Goal: Task Accomplishment & Management: Manage account settings

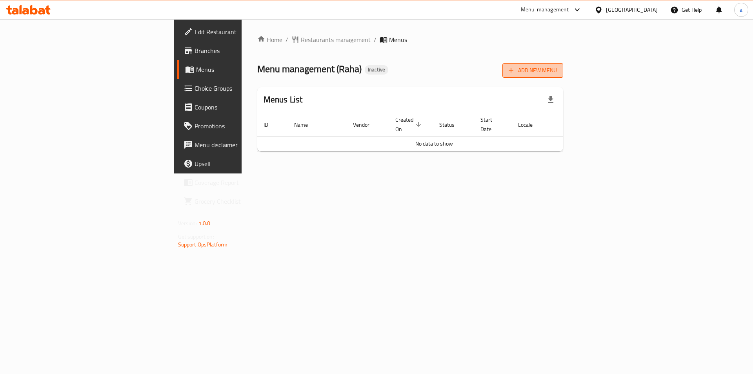
click at [557, 69] on span "Add New Menu" at bounding box center [533, 71] width 48 height 10
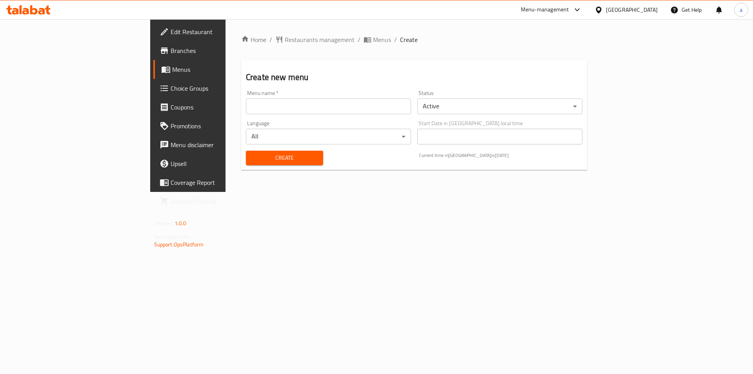
click at [376, 109] on input "text" at bounding box center [328, 107] width 165 height 16
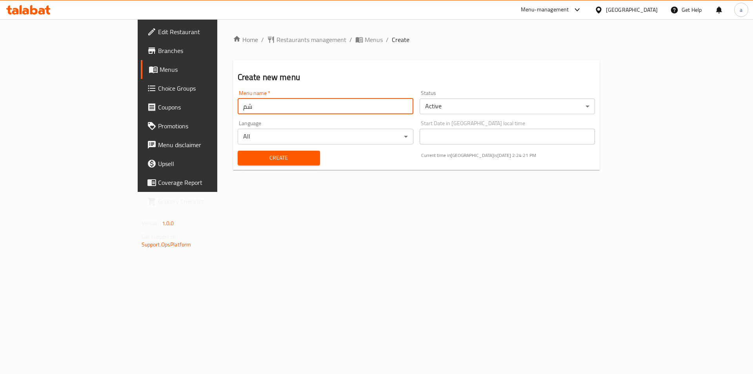
type input "ش"
type input "alaa5/10"
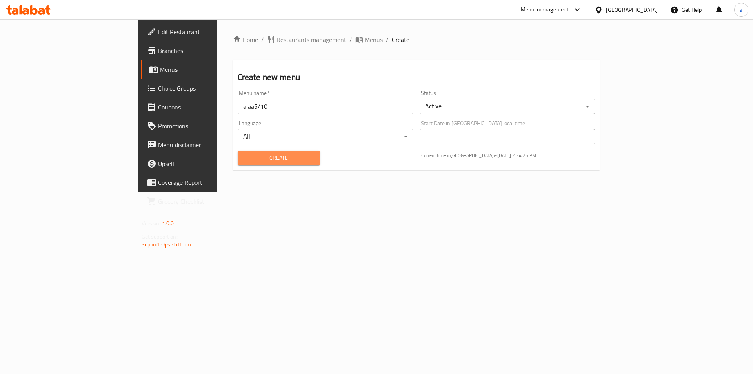
click at [275, 157] on span "Create" at bounding box center [279, 158] width 70 height 10
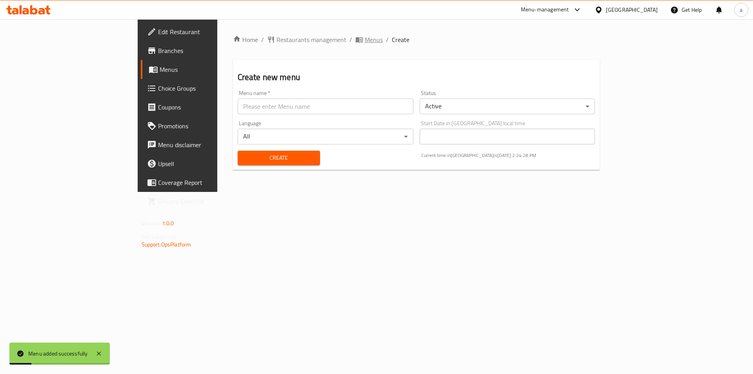
click at [356, 42] on span "breadcrumb" at bounding box center [360, 40] width 9 height 8
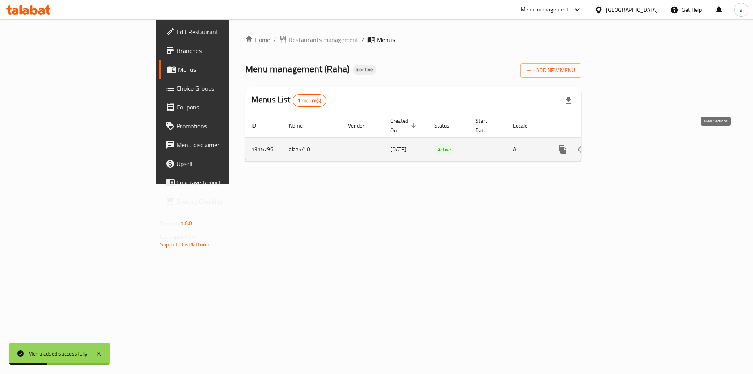
click at [629, 140] on link "enhanced table" at bounding box center [619, 149] width 19 height 19
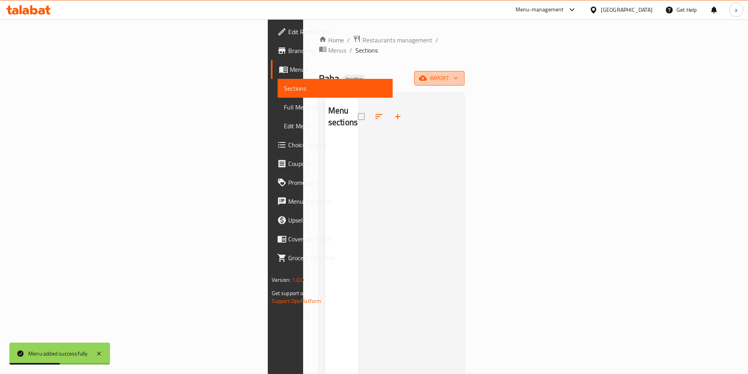
click at [427, 74] on icon "button" at bounding box center [423, 78] width 8 height 8
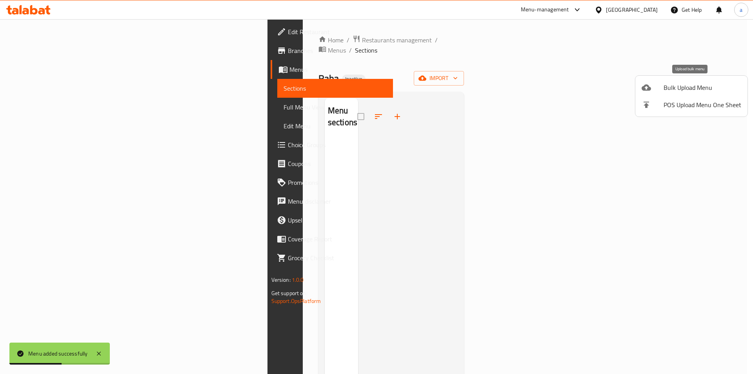
click at [665, 86] on span "Bulk Upload Menu" at bounding box center [703, 87] width 78 height 9
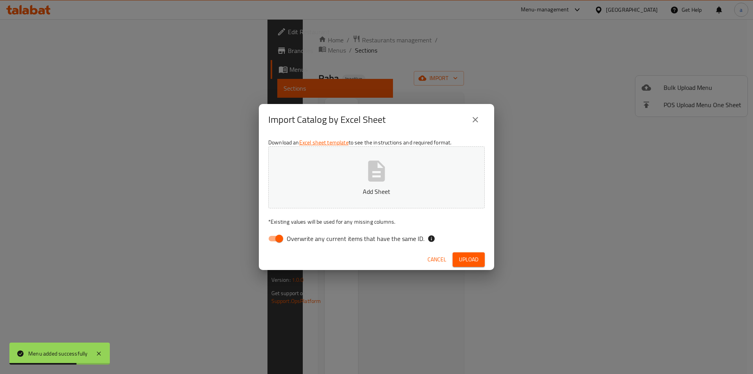
click at [275, 238] on input "Overwrite any current items that have the same ID." at bounding box center [279, 238] width 45 height 15
checkbox input "false"
click at [383, 173] on icon "button" at bounding box center [376, 171] width 17 height 21
click at [376, 191] on p "Untitled spreadsheet.xlsx" at bounding box center [377, 191] width 192 height 9
click at [465, 261] on span "Upload" at bounding box center [469, 260] width 20 height 10
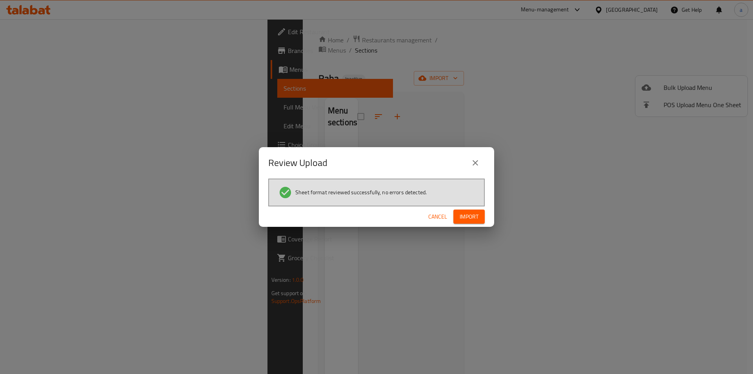
click at [471, 223] on button "Import" at bounding box center [469, 217] width 31 height 15
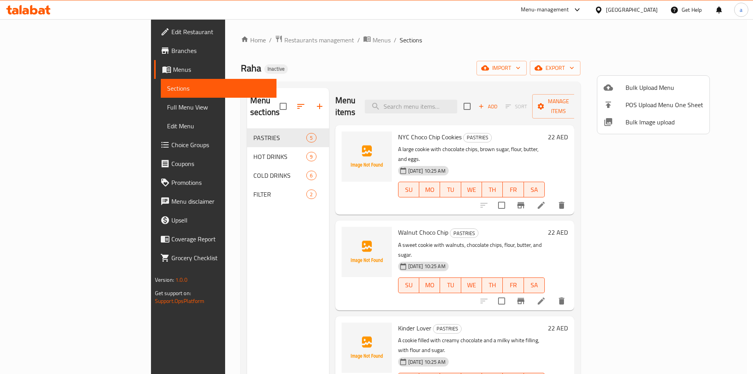
click at [82, 110] on div at bounding box center [376, 187] width 753 height 374
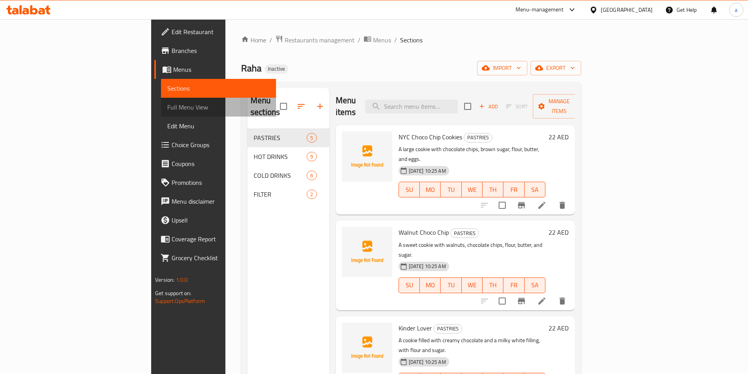
click at [167, 110] on span "Full Menu View" at bounding box center [218, 106] width 102 height 9
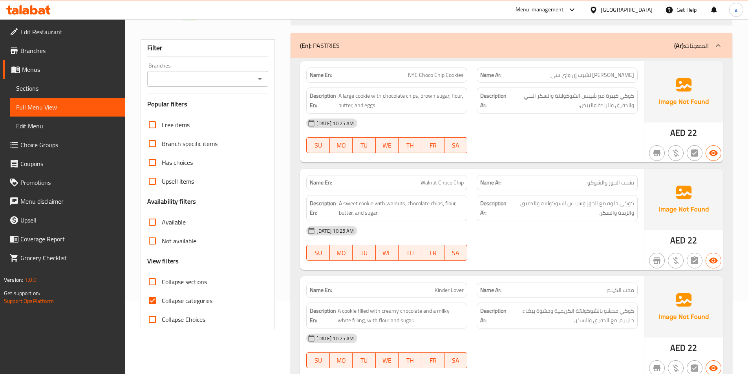
scroll to position [78, 0]
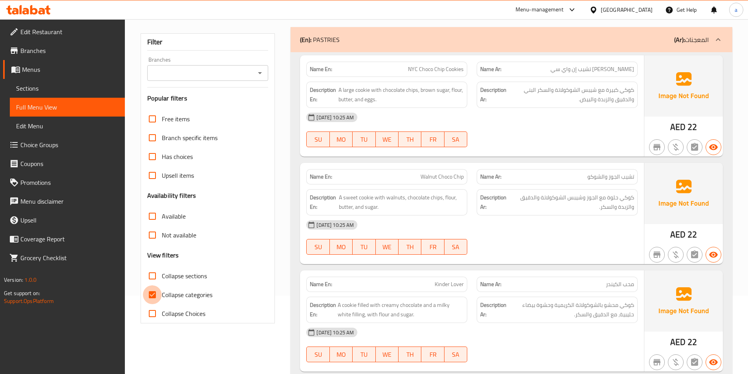
click at [155, 298] on input "Collapse categories" at bounding box center [152, 294] width 19 height 19
checkbox input "false"
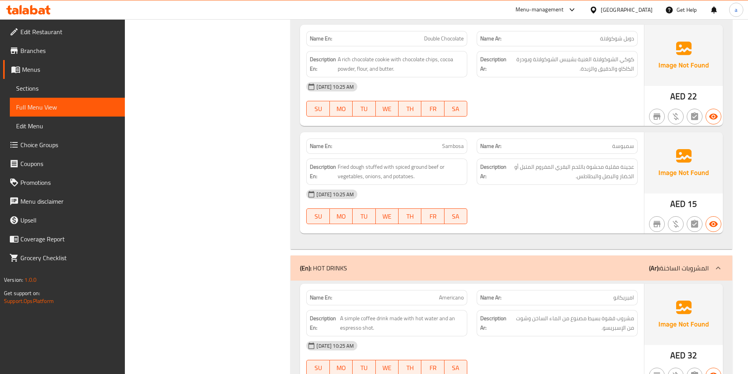
scroll to position [235, 0]
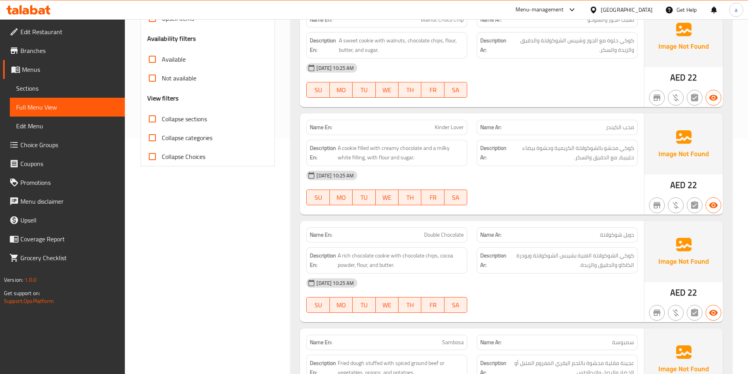
click at [51, 145] on span "Choice Groups" at bounding box center [69, 144] width 98 height 9
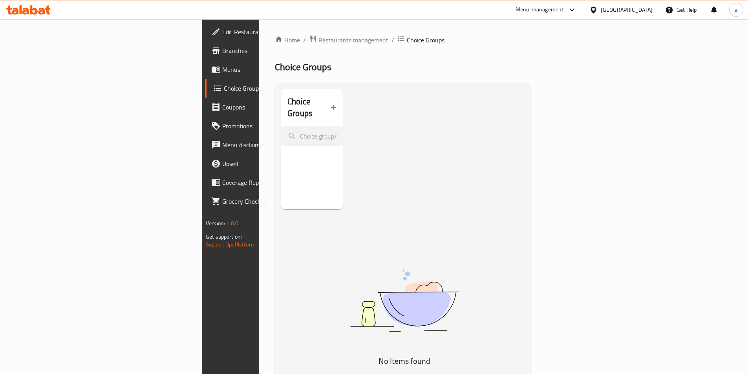
click at [222, 71] on span "Menus" at bounding box center [271, 69] width 98 height 9
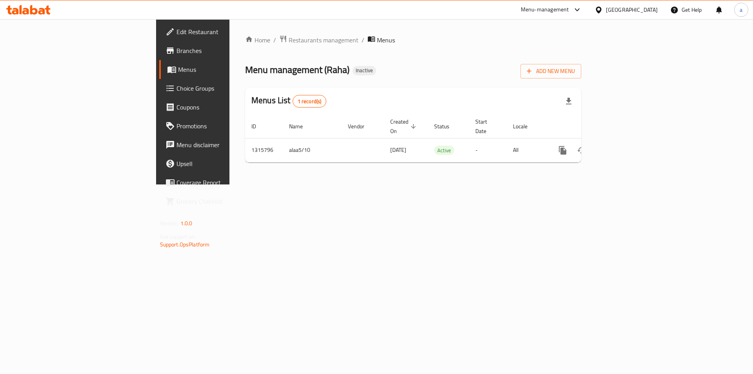
click at [230, 175] on div "Home / Restaurants management / Menus Menu management ( Raha ) Inactive Add New…" at bounding box center [414, 101] width 368 height 165
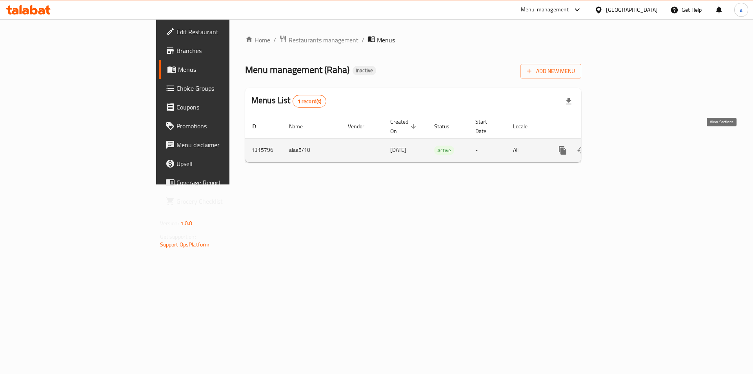
click at [624, 146] on icon "enhanced table" at bounding box center [619, 150] width 9 height 9
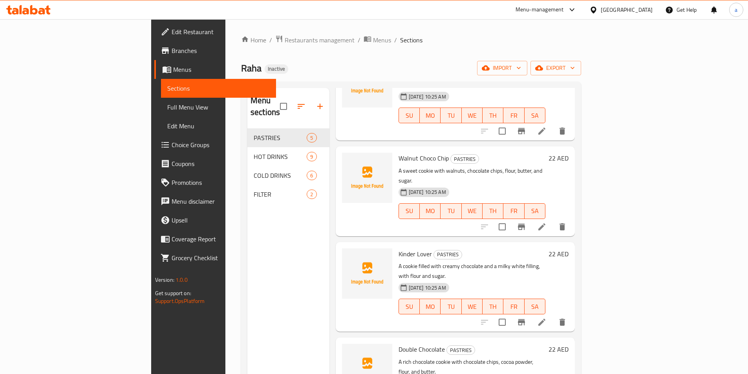
scroll to position [110, 0]
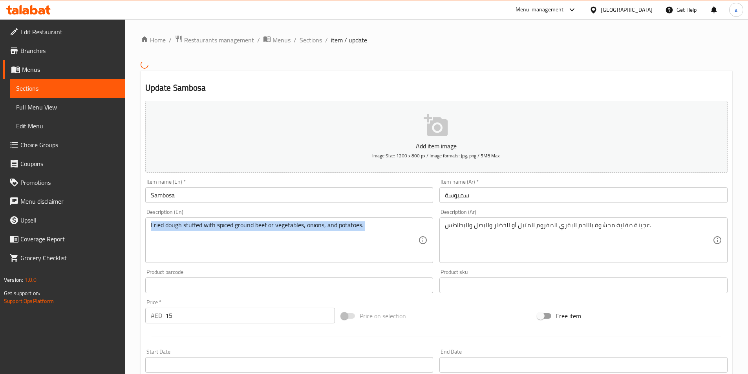
click at [319, 223] on div "Fried dough stuffed with spiced ground beef or vegetables, onions, and potatoes…" at bounding box center [289, 240] width 288 height 46
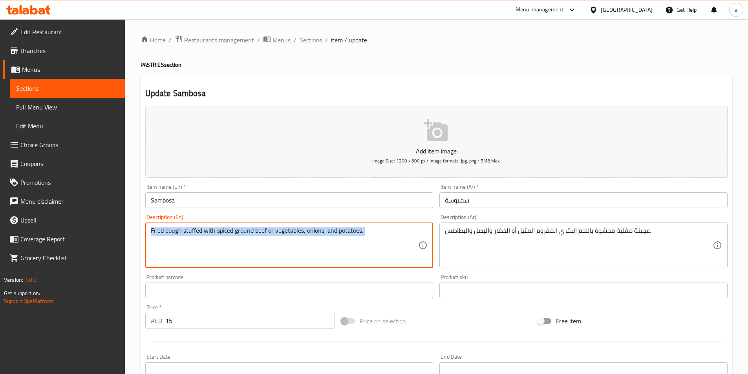
click at [319, 223] on div "Fried dough stuffed with spiced ground beef or vegetables, onions, and potatoes…" at bounding box center [289, 246] width 288 height 46
click at [316, 229] on textarea "Fried dough stuffed with spiced ground beef or vegetables, onions, and potatoes." at bounding box center [285, 245] width 268 height 37
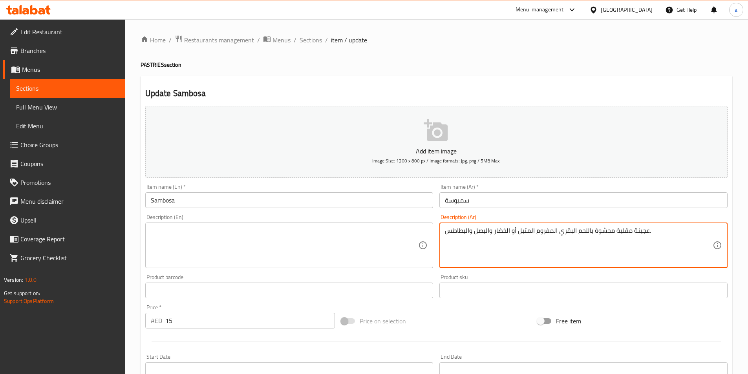
click at [507, 235] on textarea "عجينة مقلية محشوة باللحم البقري المفروم المتبل أو الخضار والبصل والبطاطس." at bounding box center [579, 245] width 268 height 37
click at [481, 281] on div "Product sku Product sku" at bounding box center [583, 286] width 288 height 24
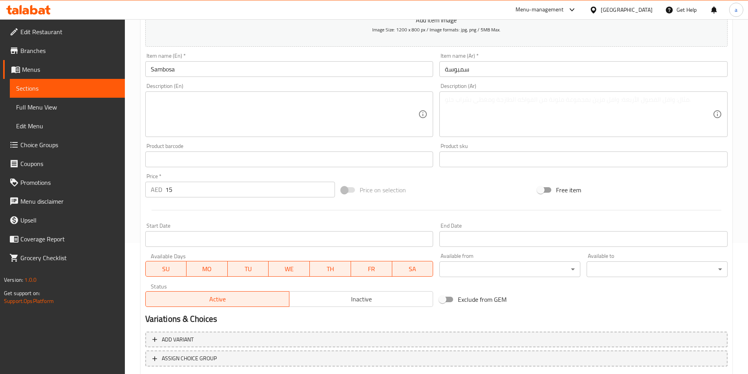
scroll to position [181, 0]
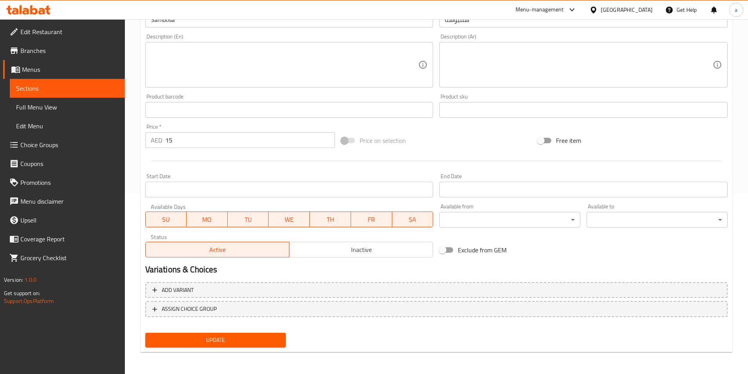
click at [202, 347] on button "Update" at bounding box center [215, 340] width 141 height 15
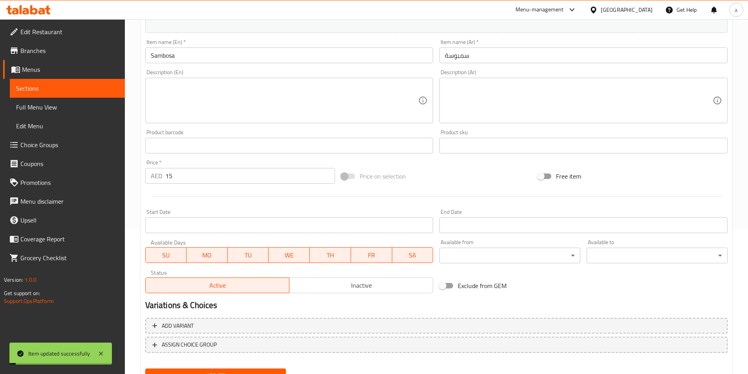
scroll to position [0, 0]
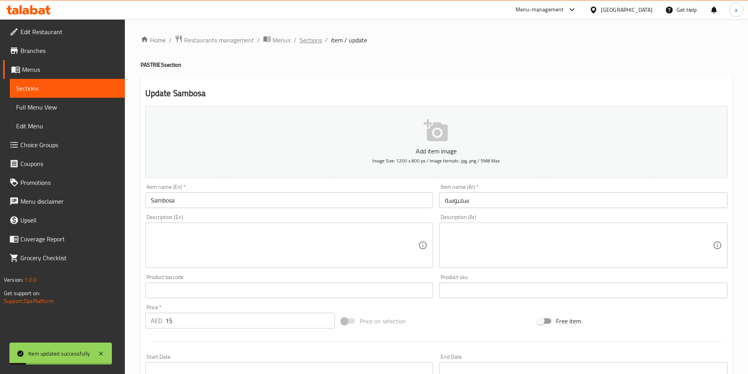
click at [313, 37] on span "Sections" at bounding box center [310, 39] width 22 height 9
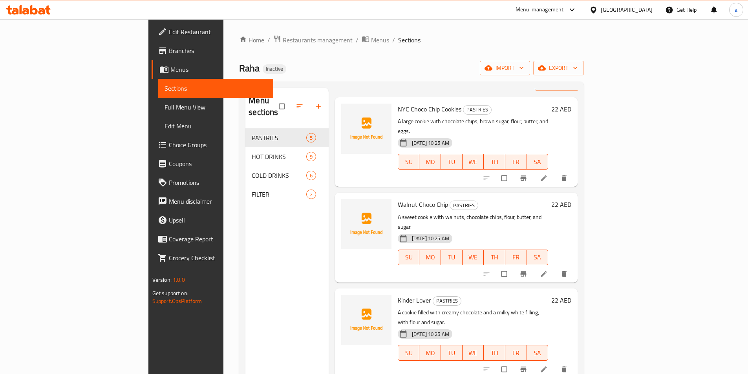
scroll to position [62, 0]
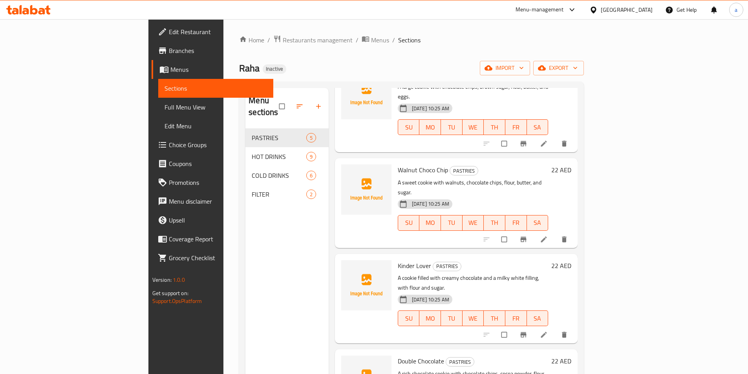
drag, startPoint x: 76, startPoint y: 101, endPoint x: 76, endPoint y: 110, distance: 9.0
click at [158, 101] on link "Full Menu View" at bounding box center [215, 107] width 115 height 19
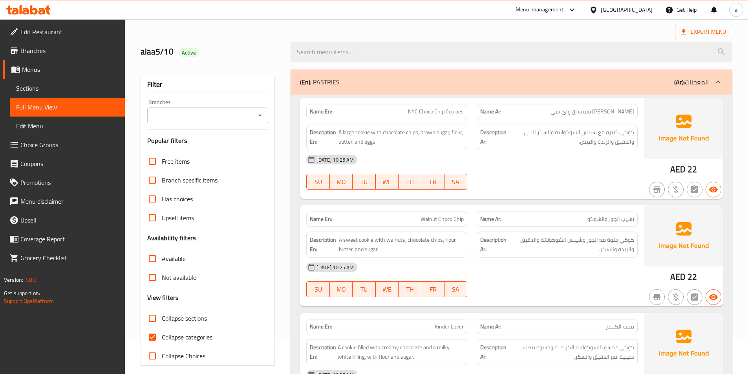
scroll to position [78, 0]
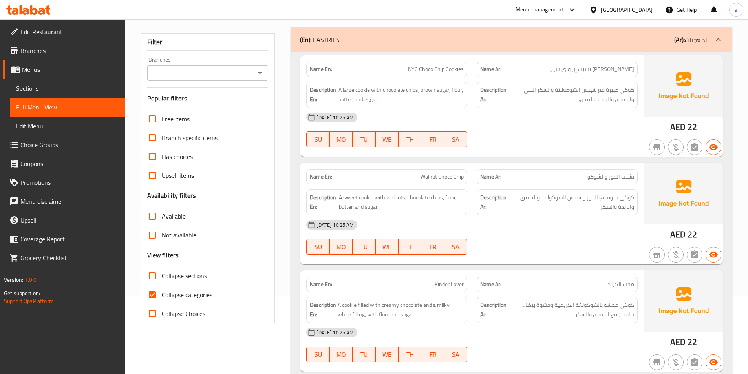
click at [162, 292] on span "Collapse categories" at bounding box center [187, 294] width 51 height 9
click at [162, 292] on input "Collapse categories" at bounding box center [152, 294] width 19 height 19
checkbox input "false"
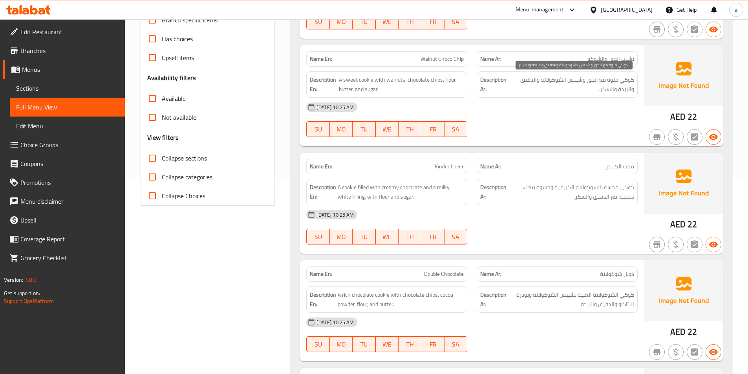
scroll to position [118, 0]
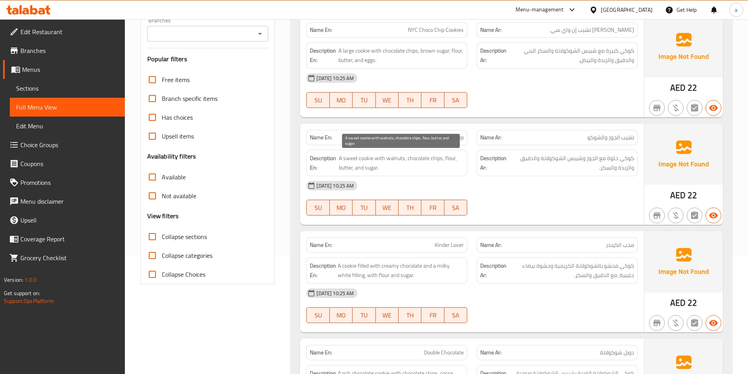
click at [363, 160] on span "A sweet cookie with walnuts, chocolate chips, flour, butter, and sugar." at bounding box center [401, 162] width 125 height 19
copy span "cookie"
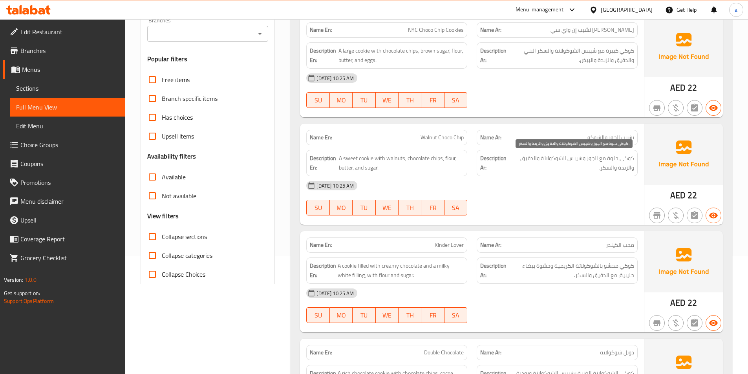
click at [623, 161] on span "كوكي حلوة مع الجوز وشيبس الشوكولاتة والدقيق والزبدة والسكر." at bounding box center [571, 162] width 124 height 19
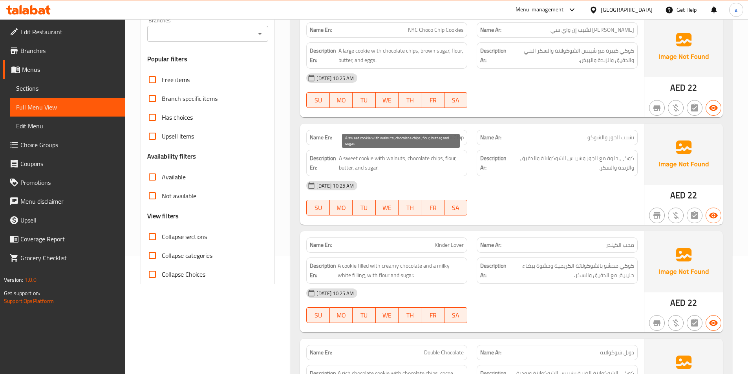
click at [370, 165] on span "A sweet cookie with walnuts, chocolate chips, flour, butter, and sugar." at bounding box center [401, 162] width 125 height 19
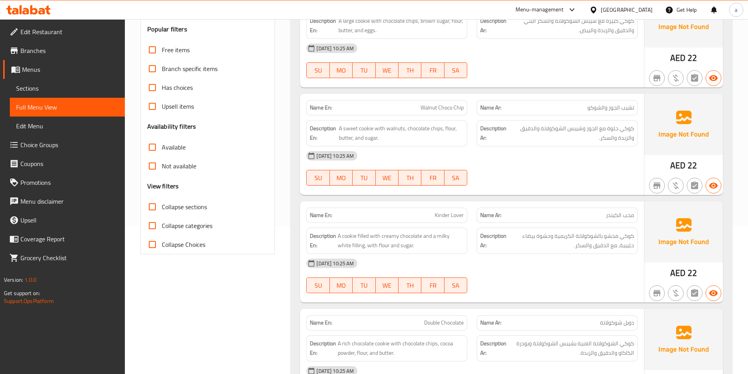
scroll to position [157, 0]
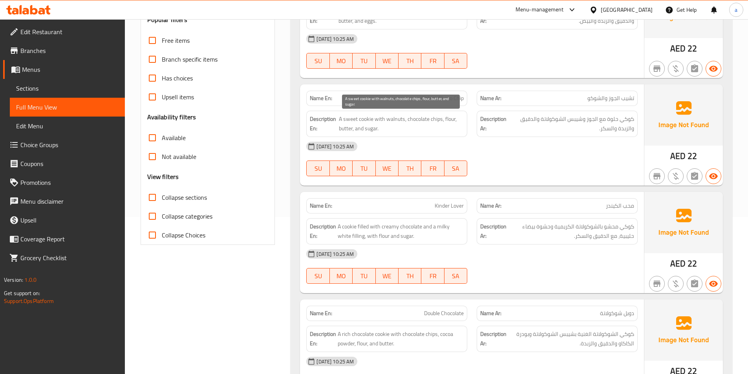
click at [395, 122] on span "A sweet cookie with walnuts, chocolate chips, flour, butter, and sugar." at bounding box center [401, 123] width 125 height 19
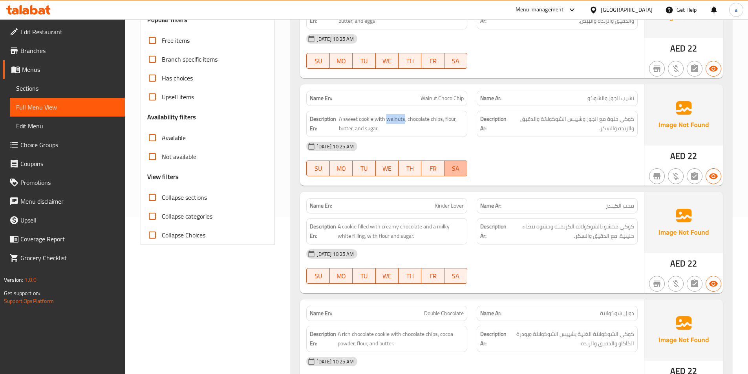
click at [455, 163] on span "SA" at bounding box center [455, 168] width 16 height 11
click at [429, 100] on span "Walnut Choco Chip" at bounding box center [441, 98] width 43 height 8
copy span "Walnut"
click at [581, 167] on div "05-10-2025 10:25 AM SU MO TU WE TH FR SA" at bounding box center [471, 159] width 341 height 44
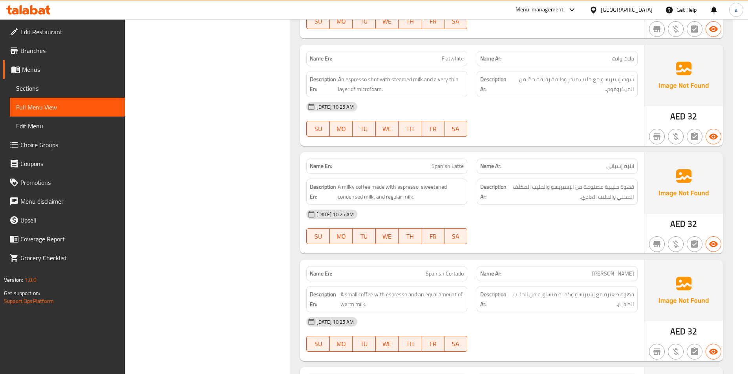
scroll to position [1099, 0]
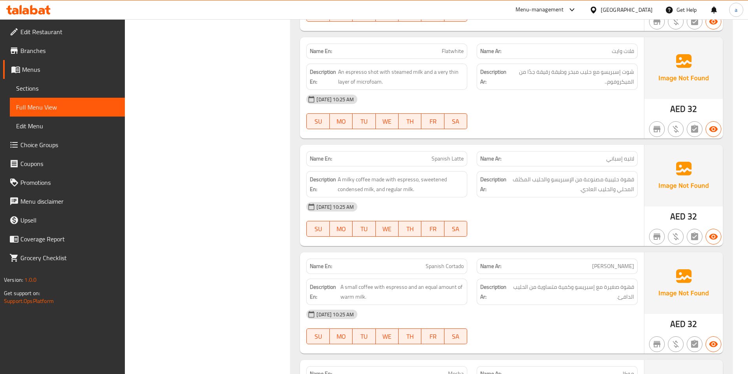
click at [450, 52] on span "Flatwhite" at bounding box center [452, 51] width 22 height 8
copy span "Flatwhite"
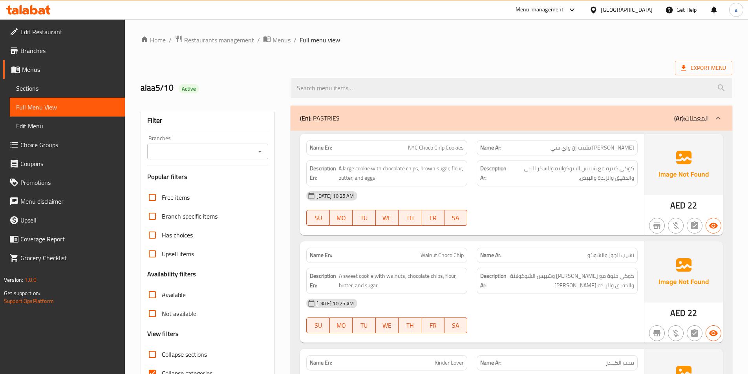
click at [86, 90] on span "Sections" at bounding box center [67, 88] width 102 height 9
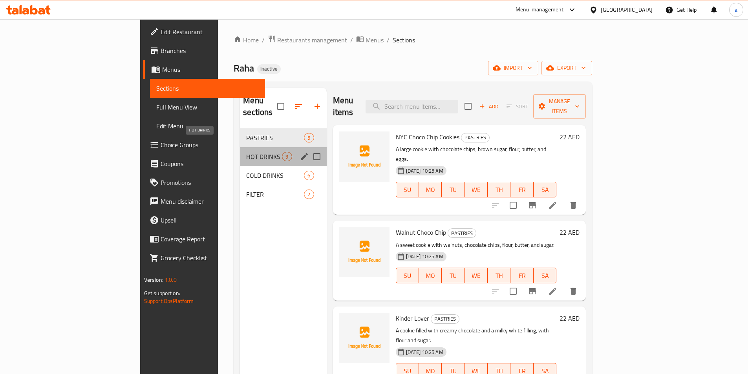
click at [246, 152] on span "HOT DRINKS" at bounding box center [264, 156] width 36 height 9
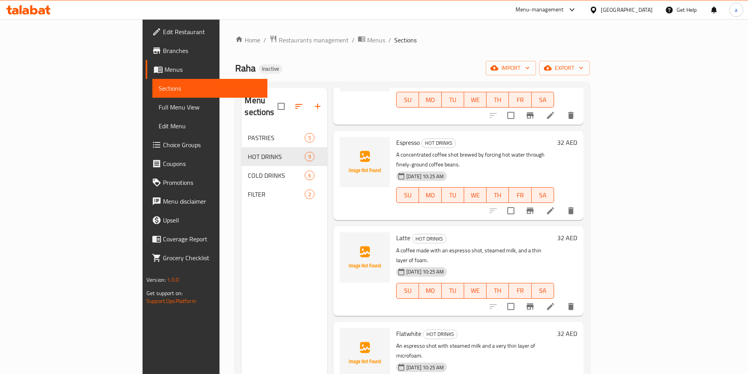
scroll to position [196, 0]
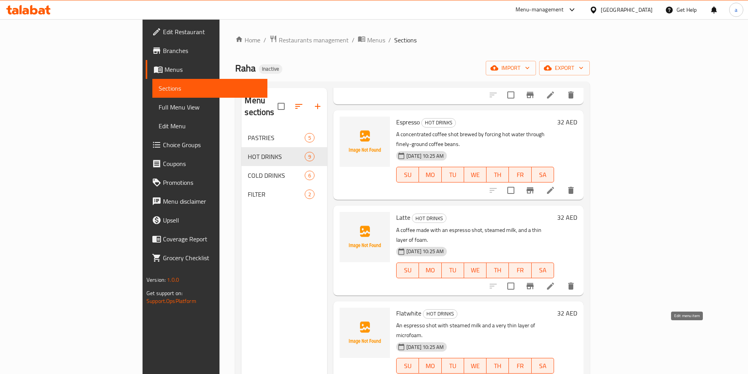
click at [554, 374] on icon at bounding box center [550, 381] width 7 height 7
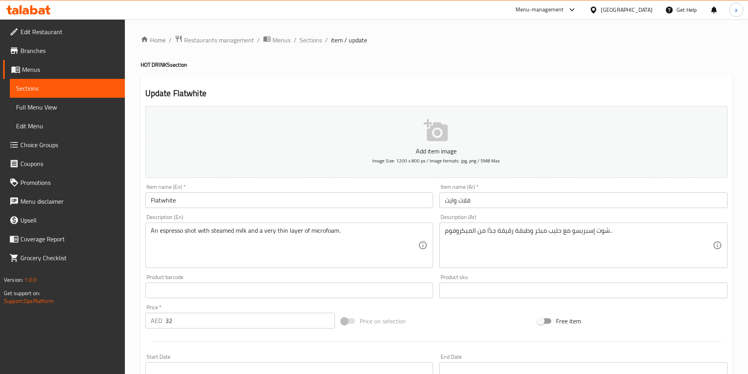
click at [161, 201] on input "Flatwhite" at bounding box center [289, 200] width 288 height 16
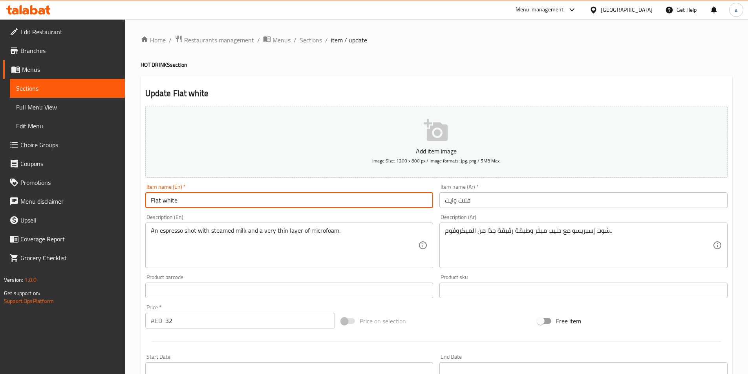
type input "Flat white"
click at [217, 269] on div "Description (En) An espresso shot with steamed milk and a very thin layer of mi…" at bounding box center [289, 241] width 294 height 60
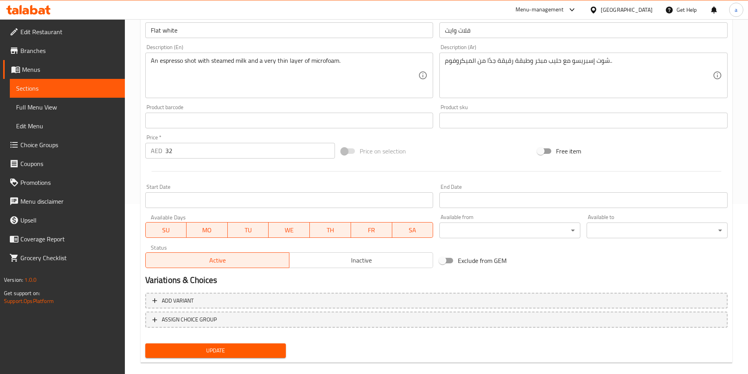
scroll to position [181, 0]
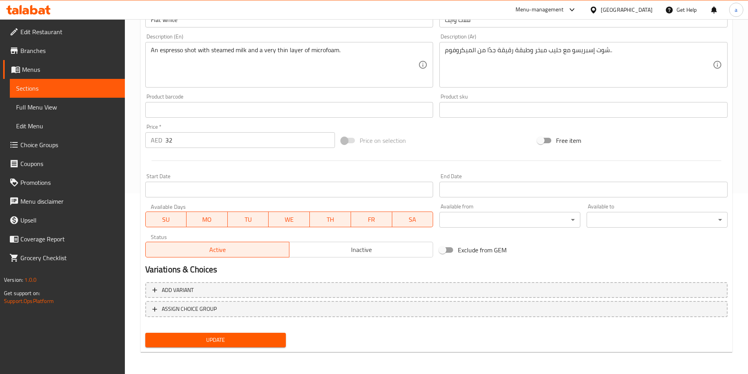
click at [243, 348] on div "Update" at bounding box center [215, 340] width 147 height 21
click at [245, 345] on span "Update" at bounding box center [215, 340] width 128 height 10
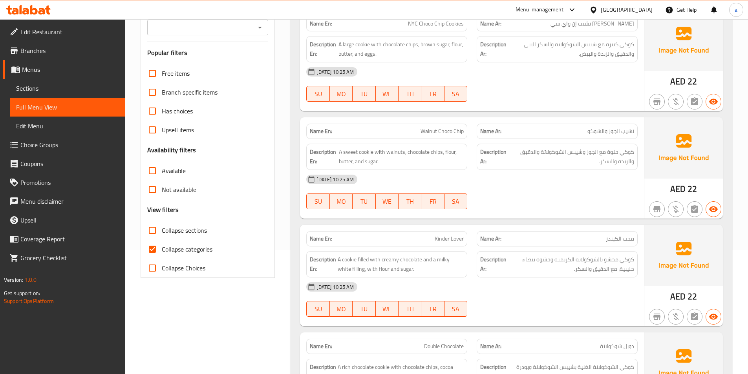
scroll to position [157, 0]
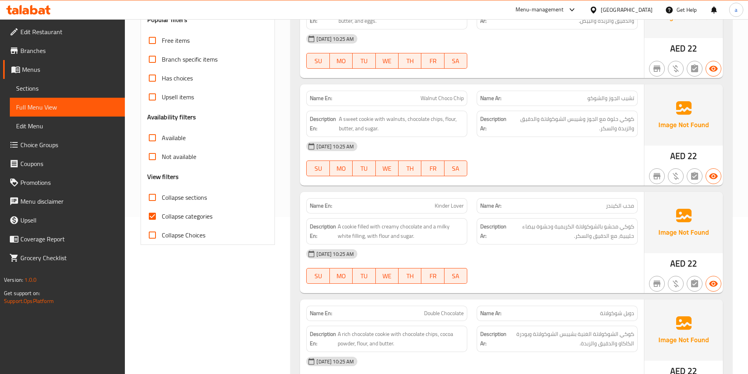
click at [155, 217] on input "Collapse categories" at bounding box center [152, 216] width 19 height 19
checkbox input "false"
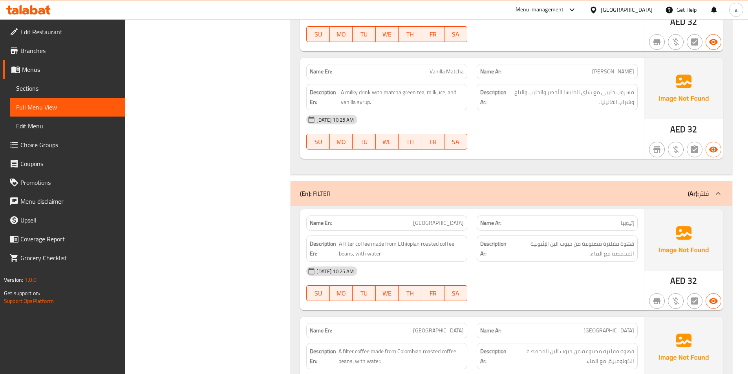
scroll to position [2273, 0]
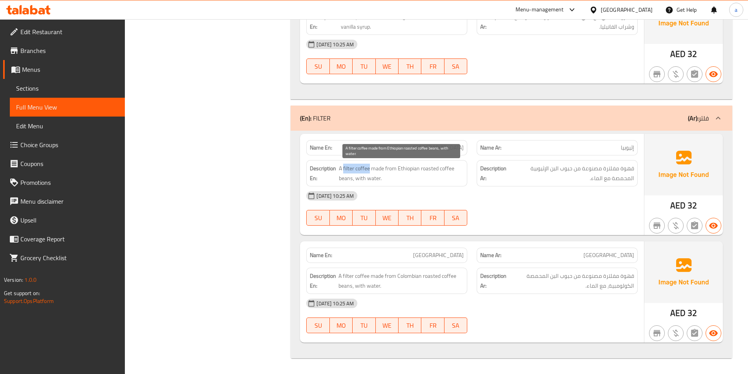
drag, startPoint x: 343, startPoint y: 170, endPoint x: 369, endPoint y: 171, distance: 25.9
click at [369, 171] on span "A filter coffee made from Ethiopian roasted coffee beans, with water." at bounding box center [401, 173] width 125 height 19
copy span "filter coffee"
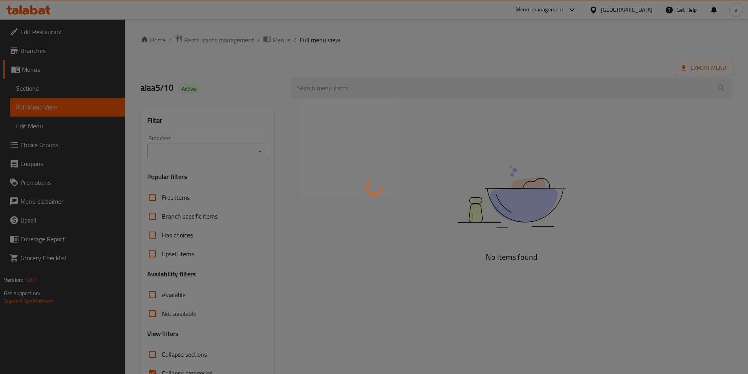
click at [45, 87] on div at bounding box center [374, 187] width 748 height 374
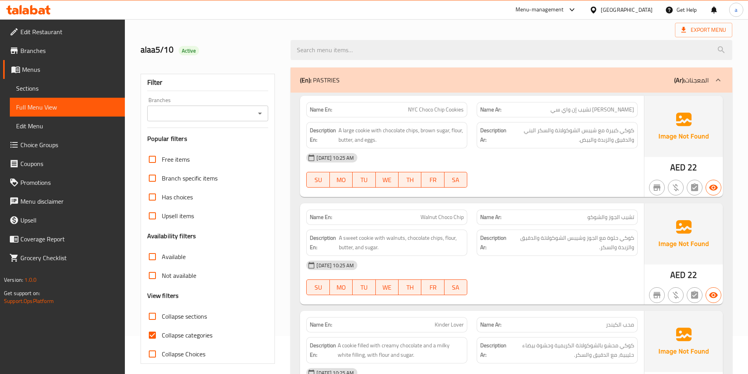
scroll to position [118, 0]
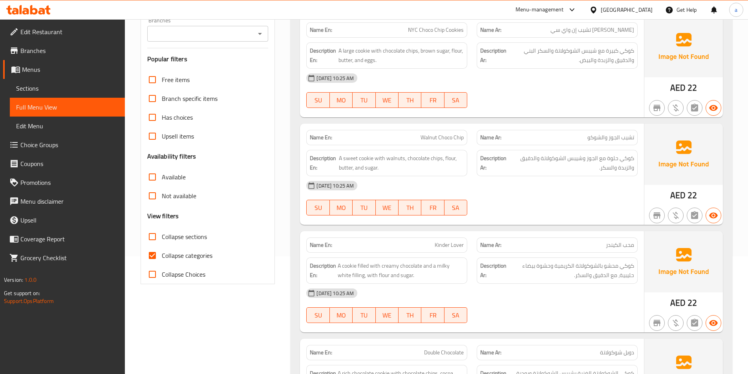
click at [158, 258] on input "Collapse categories" at bounding box center [152, 255] width 19 height 19
checkbox input "false"
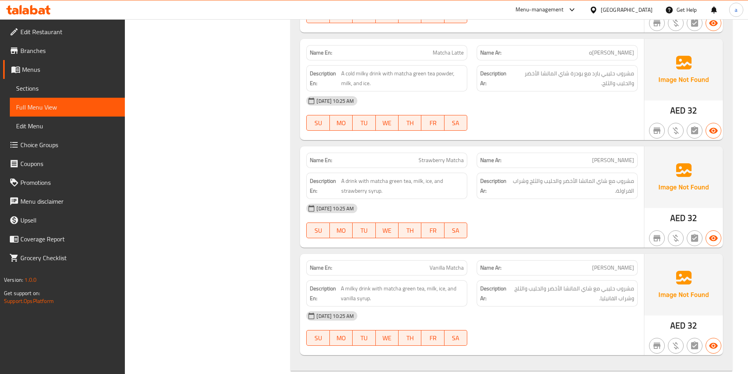
scroll to position [2273, 0]
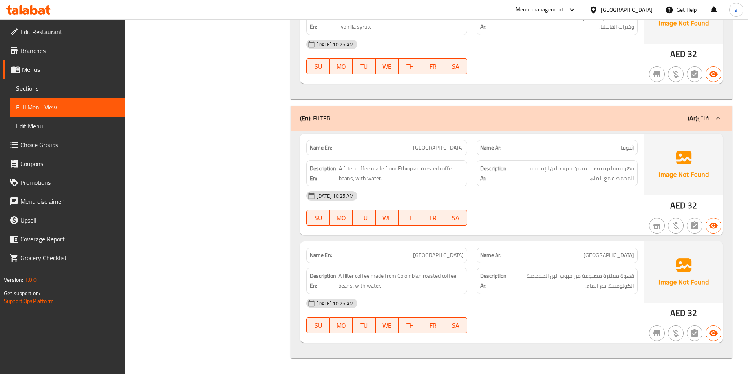
click at [26, 86] on span "Sections" at bounding box center [67, 88] width 102 height 9
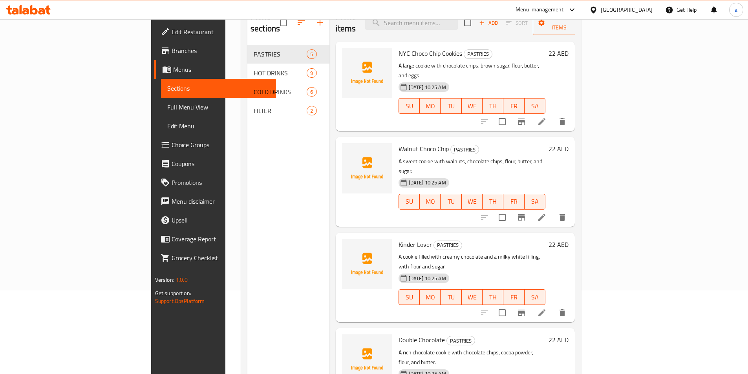
scroll to position [31, 0]
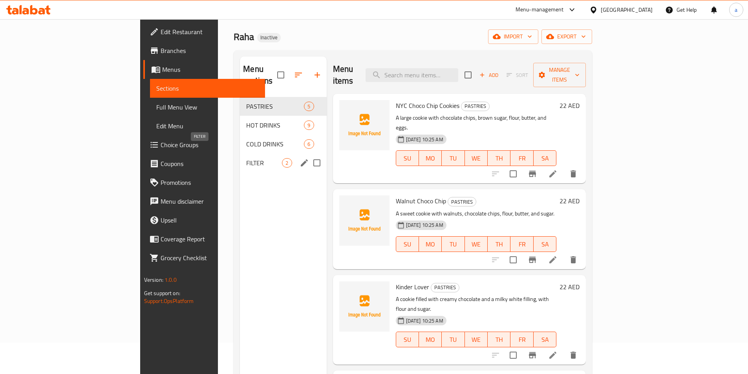
click at [246, 158] on span "FILTER" at bounding box center [264, 162] width 36 height 9
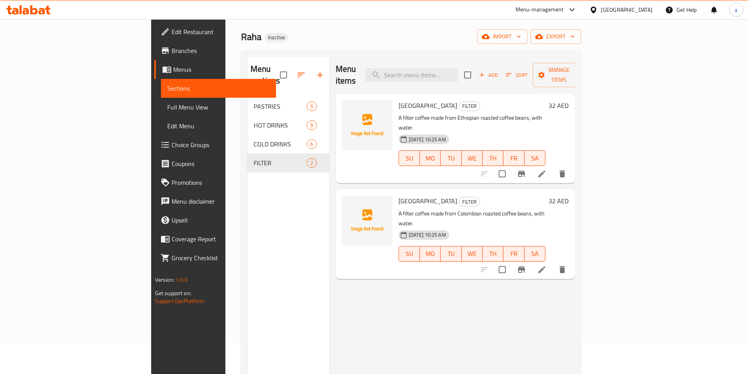
click at [553, 167] on li at bounding box center [542, 174] width 22 height 14
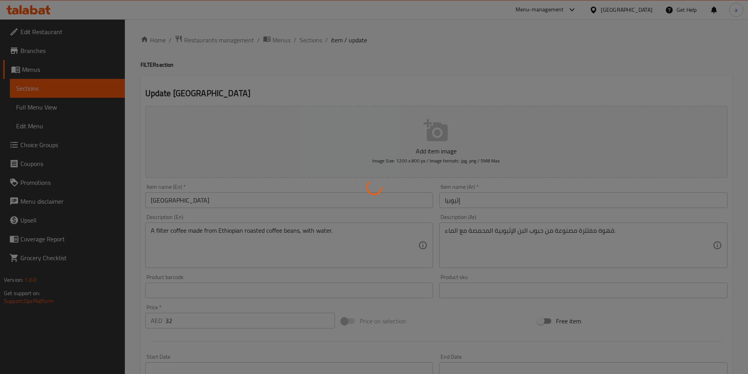
click at [591, 230] on div at bounding box center [374, 187] width 748 height 374
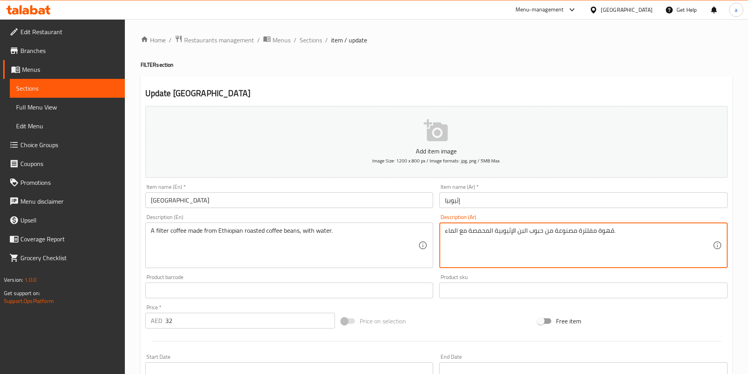
click at [591, 230] on textarea "قهوة مفلترة مصنوعة من حبوب البن الإثيوبية المحمصة مع الماء." at bounding box center [579, 245] width 268 height 37
drag, startPoint x: 677, startPoint y: 231, endPoint x: 728, endPoint y: 230, distance: 51.0
click at [726, 231] on div "قهوة مفلترة مصنوعة من حبوب البن الإثيوبية المحمصة مع الماء. Description (Ar)" at bounding box center [583, 246] width 288 height 46
paste textarea "التنقي"
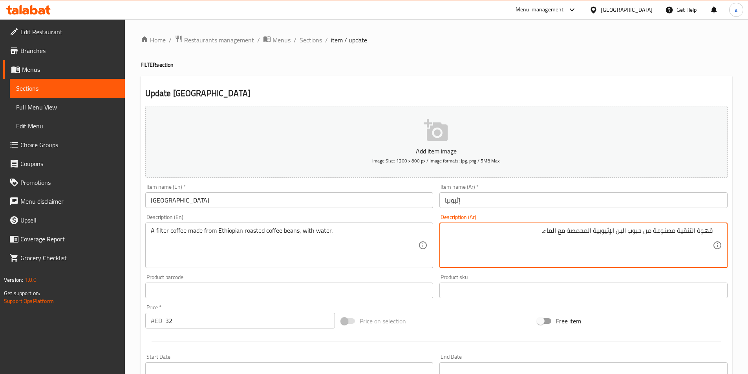
type textarea "قهوة التنقية مصنوعة من حبوب البن الإثيوبية المحمصة مع الماء."
click at [656, 276] on div "Product sku Product sku" at bounding box center [583, 286] width 288 height 24
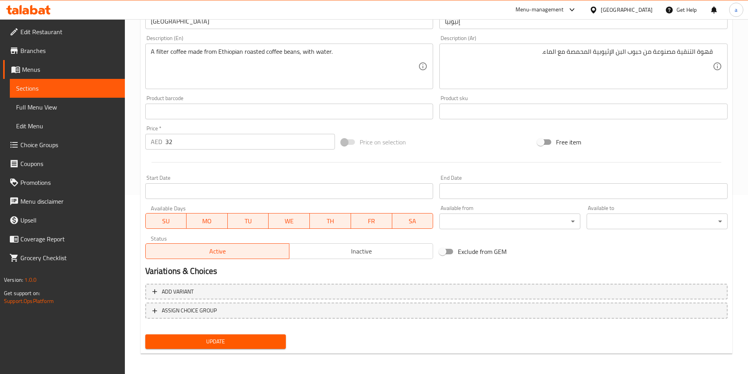
scroll to position [181, 0]
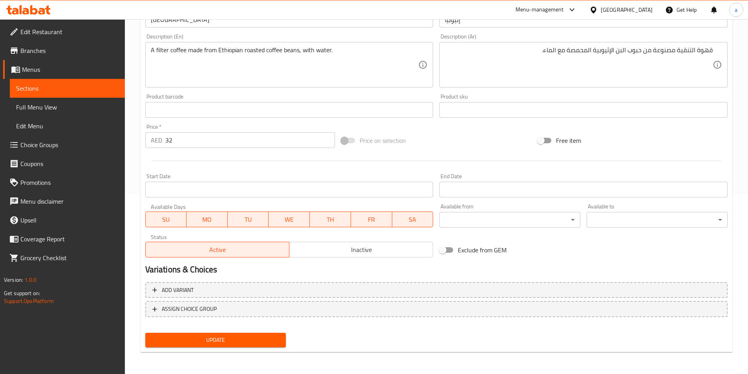
click at [250, 342] on span "Update" at bounding box center [215, 340] width 128 height 10
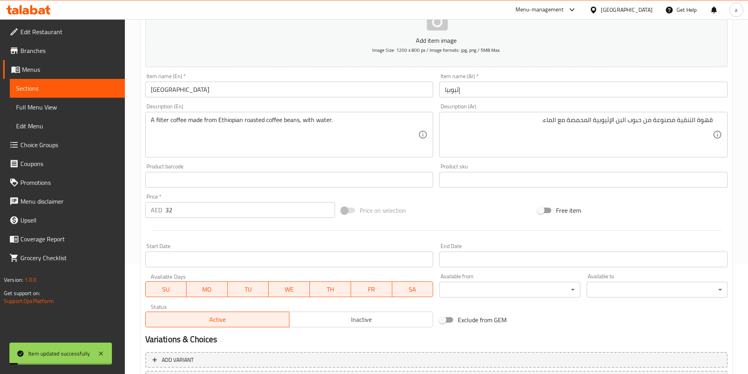
scroll to position [0, 0]
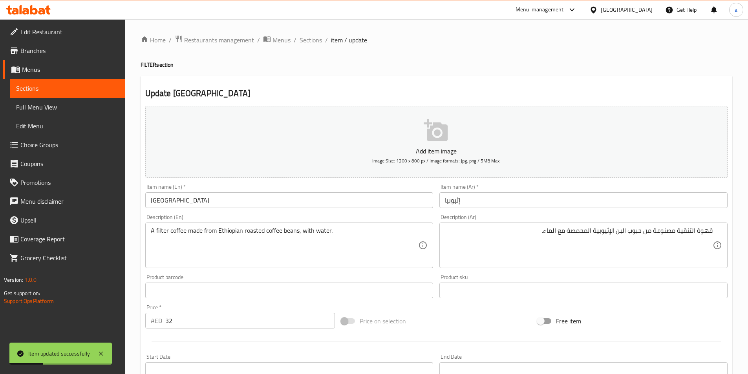
click at [310, 39] on span "Sections" at bounding box center [310, 39] width 22 height 9
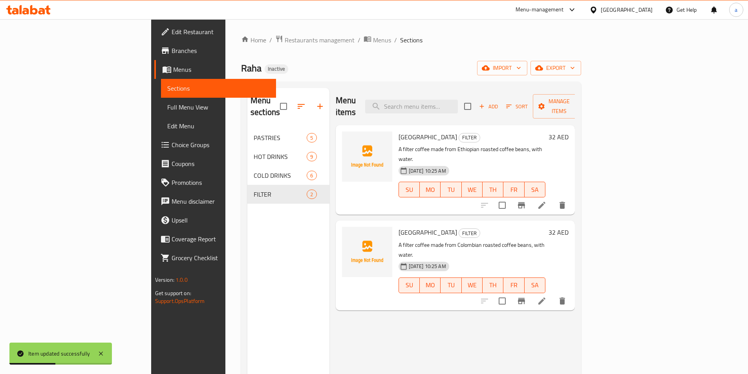
click at [553, 294] on li at bounding box center [542, 301] width 22 height 14
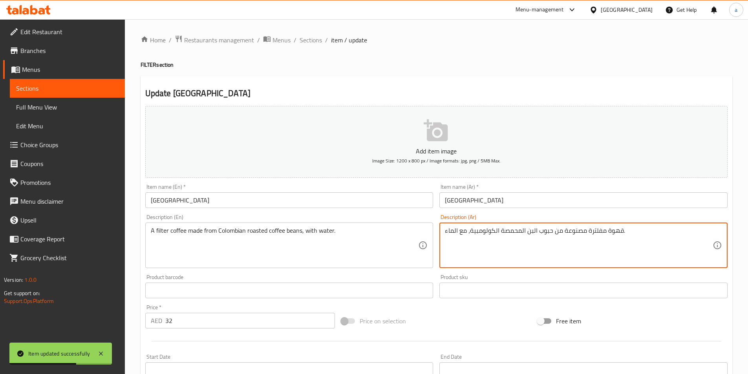
drag, startPoint x: 586, startPoint y: 232, endPoint x: 631, endPoint y: 233, distance: 45.1
click at [609, 247] on textarea "قهوة مفلترة مصنوعة من حبوب البن المحمصة الكولومبية، مع الماء." at bounding box center [579, 245] width 268 height 37
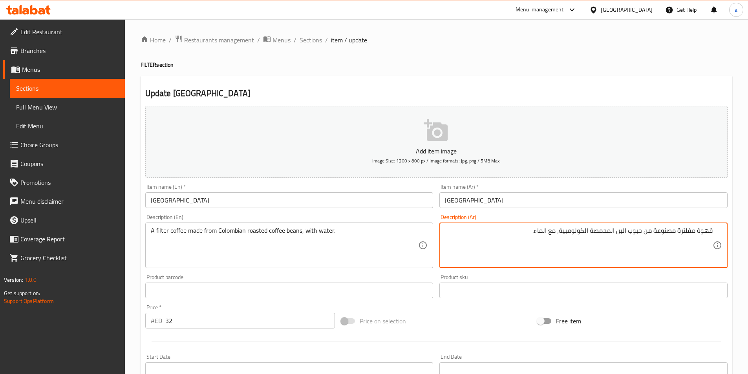
drag, startPoint x: 678, startPoint y: 232, endPoint x: 713, endPoint y: 235, distance: 35.5
click at [713, 235] on div "قهوة مفلترة مصنوعة من حبوب البن المحمصة الكولومبية، مع الماء. Description (Ar)" at bounding box center [583, 246] width 288 height 46
paste textarea "التنقي"
type textarea "قهوة التنقية مصنوعة من حبوب البن المحمصة الكولومبية، مع الماء."
click at [660, 272] on div "Product sku Product sku" at bounding box center [583, 286] width 294 height 30
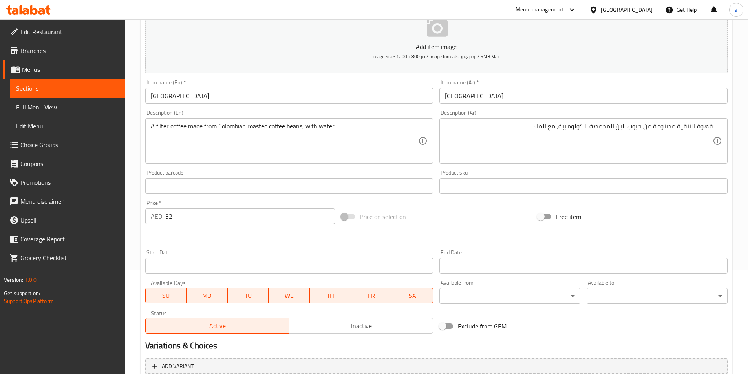
scroll to position [157, 0]
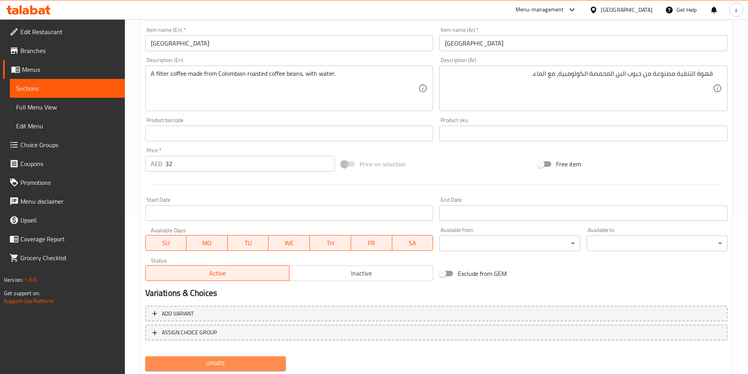
click at [168, 361] on span "Update" at bounding box center [215, 364] width 128 height 10
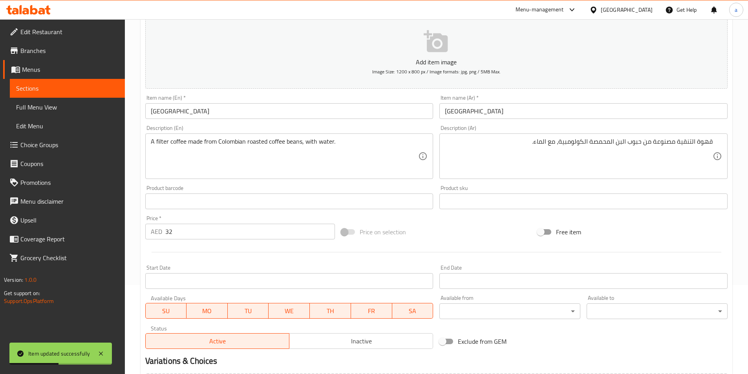
scroll to position [0, 0]
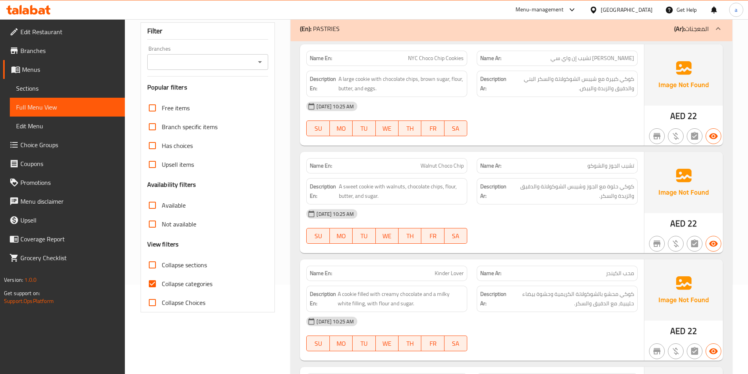
scroll to position [118, 0]
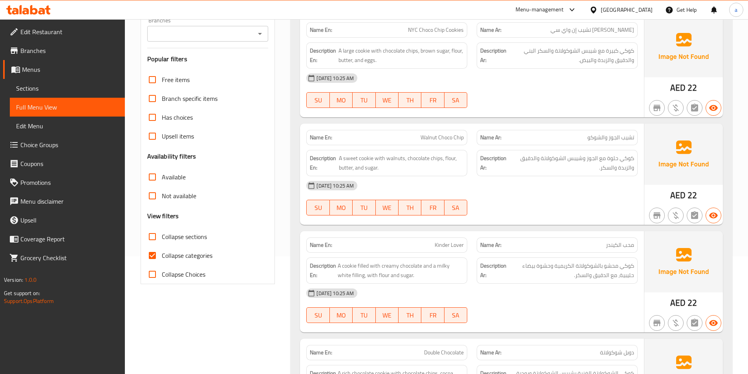
click at [155, 257] on input "Collapse categories" at bounding box center [152, 255] width 19 height 19
checkbox input "false"
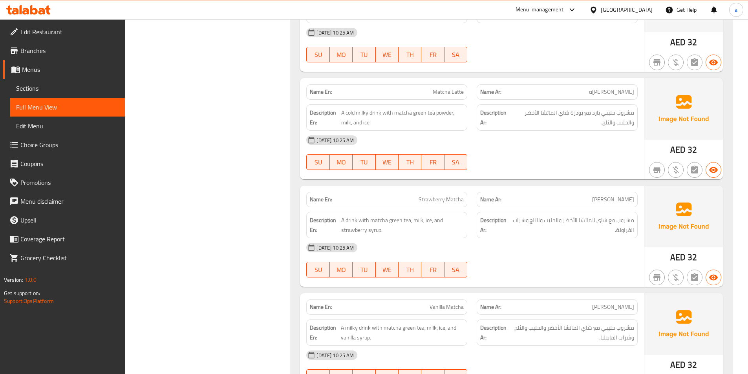
scroll to position [2273, 0]
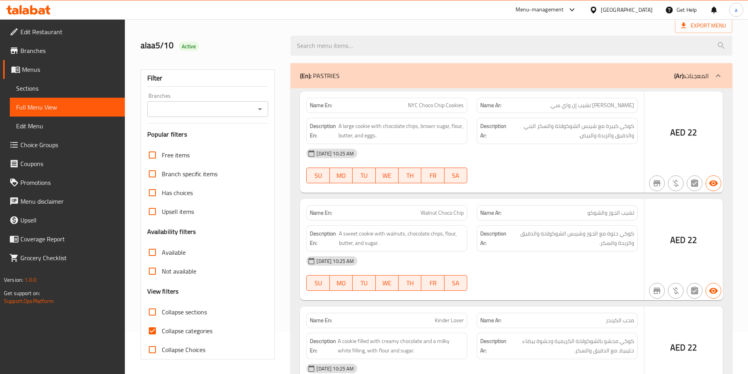
scroll to position [44, 0]
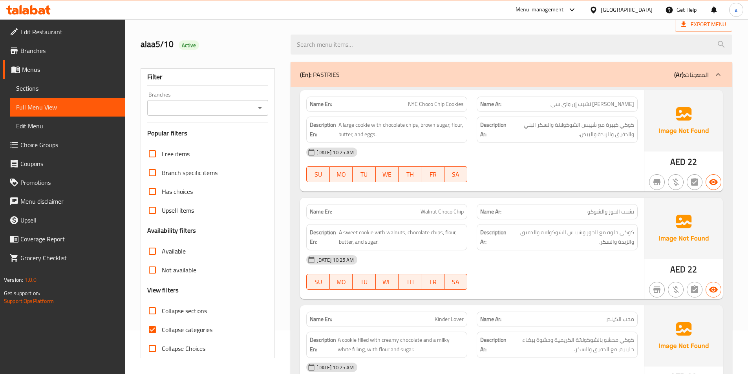
click at [150, 331] on input "Collapse categories" at bounding box center [152, 329] width 19 height 19
checkbox input "false"
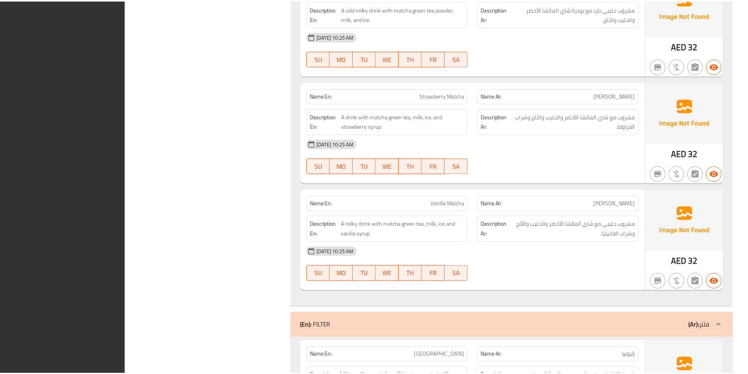
scroll to position [2273, 0]
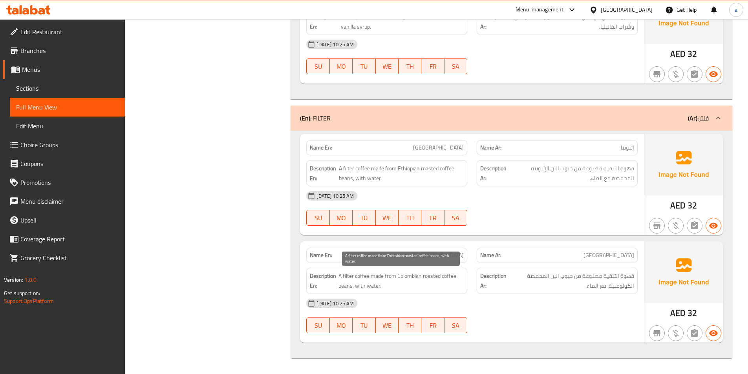
click at [345, 290] on span "A filter coffee made from Colombian roasted coffee beans, with water." at bounding box center [400, 280] width 125 height 19
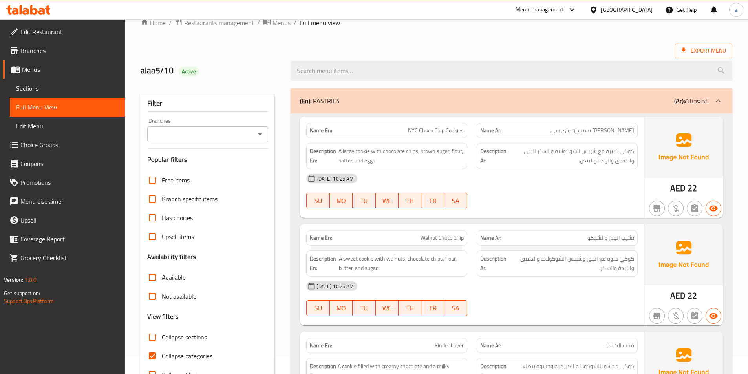
scroll to position [44, 0]
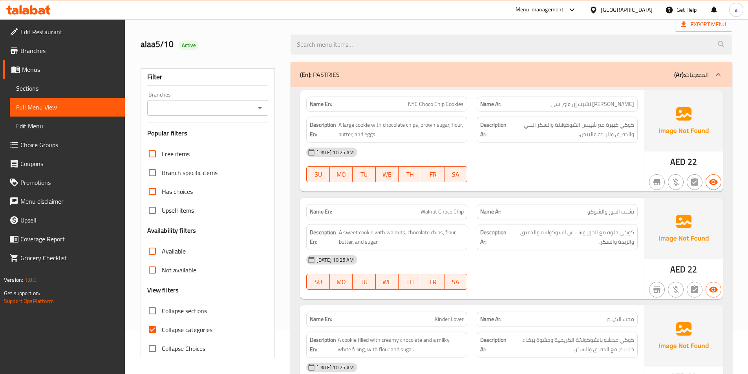
click at [77, 89] on span "Sections" at bounding box center [67, 88] width 102 height 9
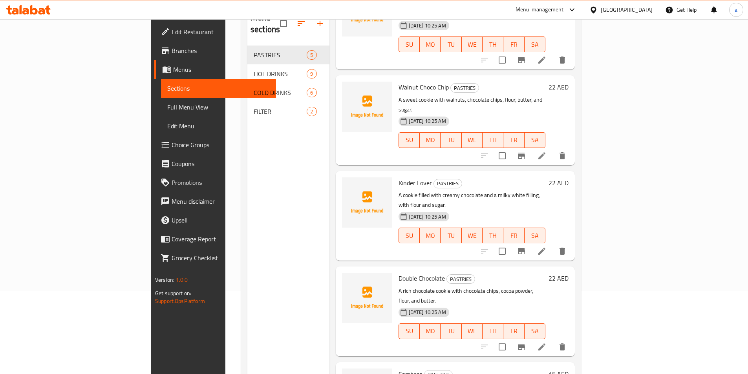
scroll to position [110, 0]
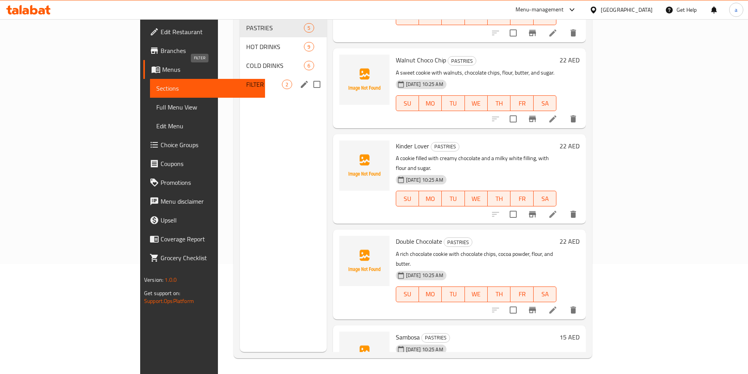
click at [246, 80] on span "FILTER" at bounding box center [264, 84] width 36 height 9
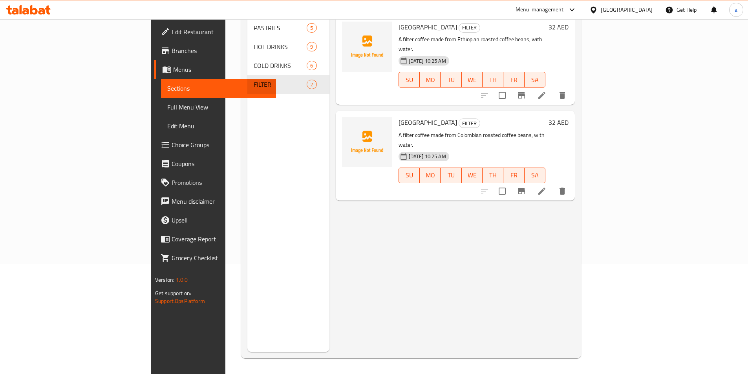
click at [545, 188] on icon at bounding box center [541, 191] width 7 height 7
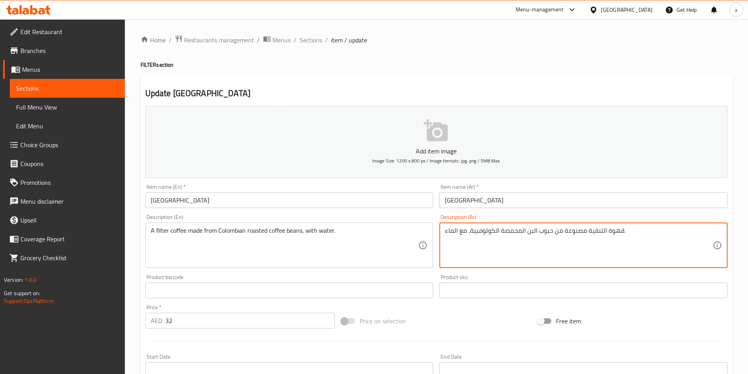
click at [531, 234] on textarea "قهوة التنقية مصنوعة من حبوب البن المحمصة الكولومبية، مع الماء." at bounding box center [579, 245] width 268 height 37
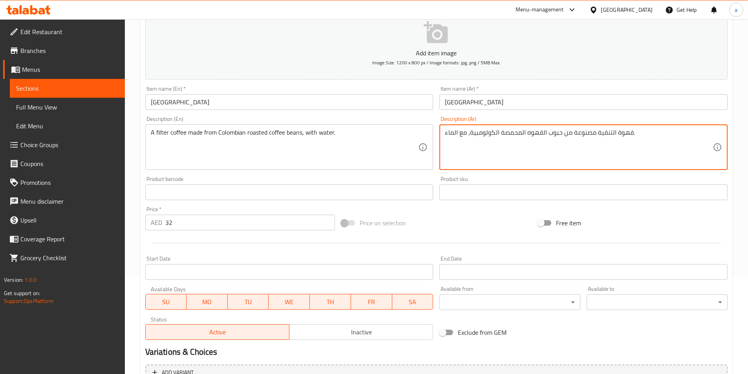
scroll to position [157, 0]
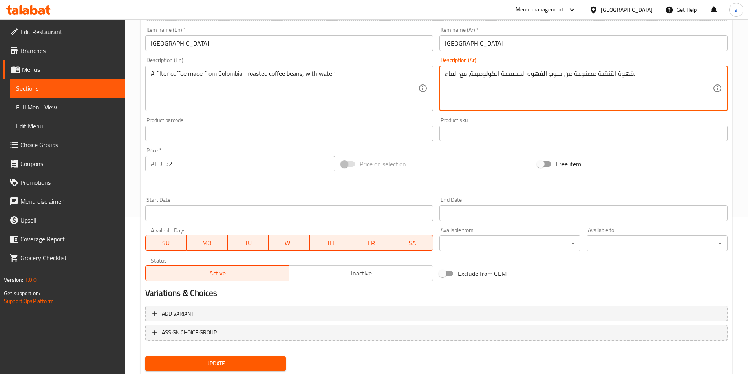
type textarea "قهوة التنقية مصنوعة من حبوب القهوه المحمصة الكولومبية، مع الماء."
click at [253, 363] on span "Update" at bounding box center [215, 364] width 128 height 10
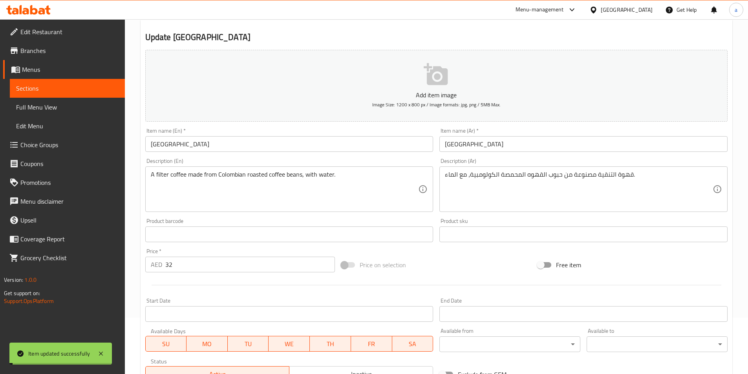
scroll to position [0, 0]
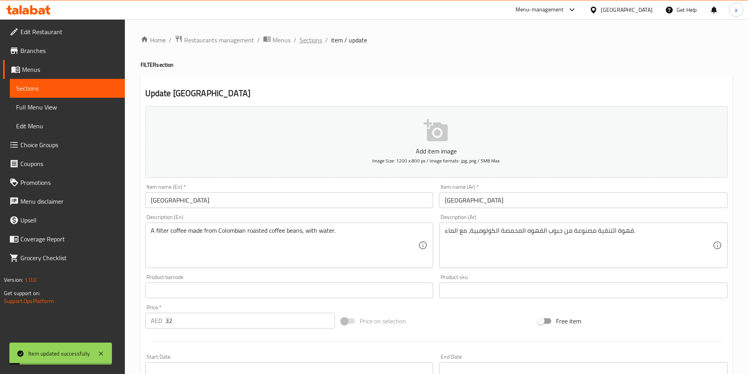
click at [304, 38] on span "Sections" at bounding box center [310, 39] width 22 height 9
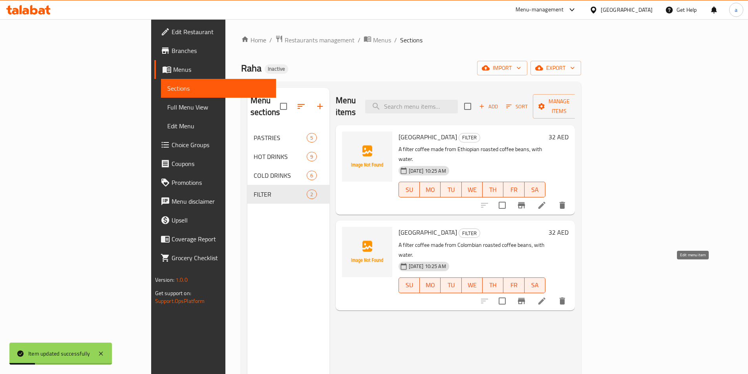
click at [546, 296] on icon at bounding box center [541, 300] width 9 height 9
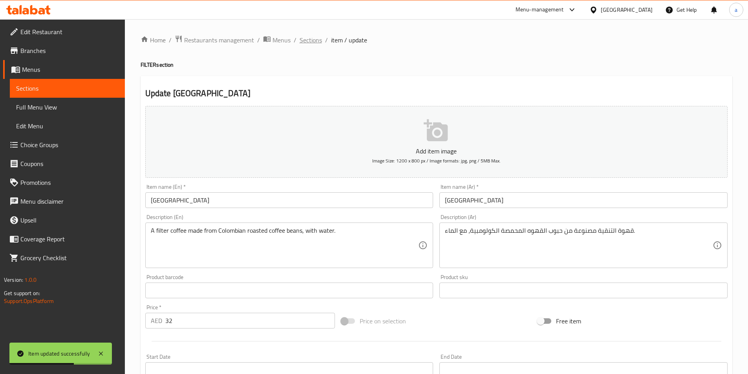
click at [305, 40] on span "Sections" at bounding box center [310, 39] width 22 height 9
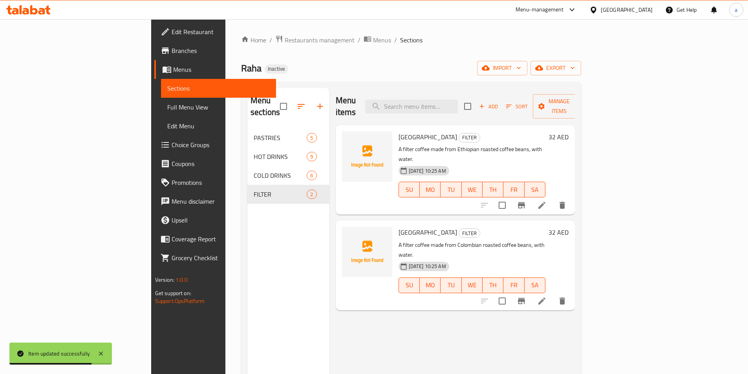
click at [553, 198] on li at bounding box center [542, 205] width 22 height 14
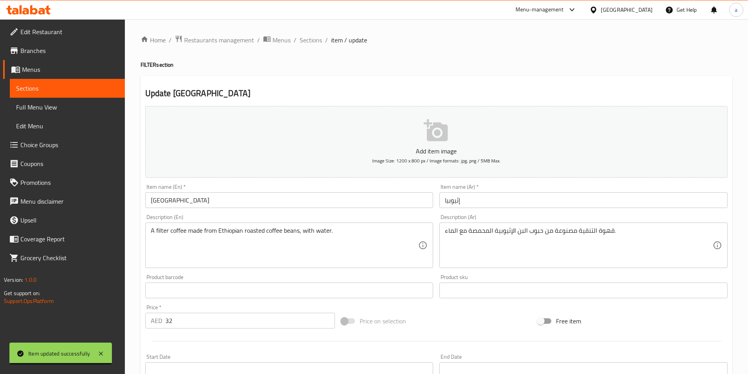
click at [520, 233] on textarea "قهوة التنقية مصنوعة من حبوب البن الإثيوبية المحمصة مع الماء." at bounding box center [579, 245] width 268 height 37
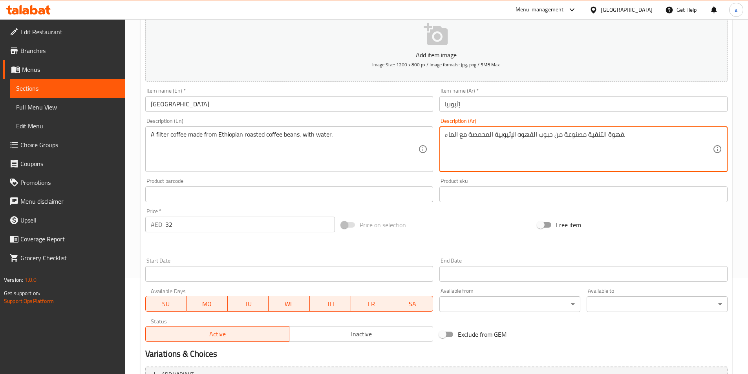
scroll to position [157, 0]
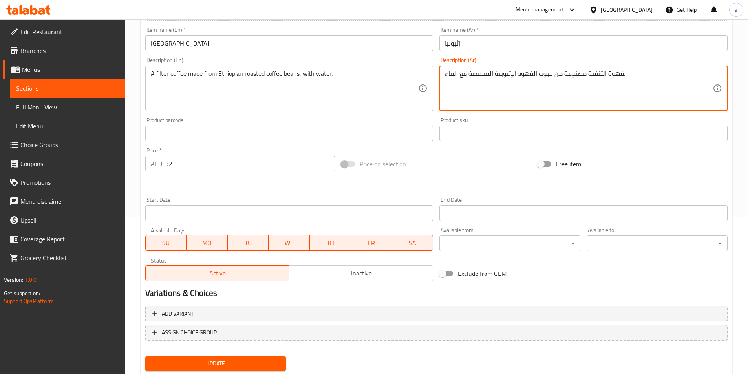
type textarea "قهوة التنقية مصنوعة من حبوب القهوه الإثيوبية المحمصة مع الماء."
click at [237, 361] on span "Update" at bounding box center [215, 364] width 128 height 10
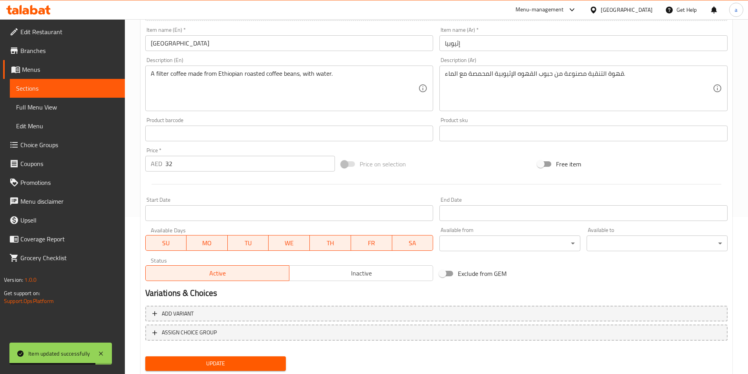
click at [89, 92] on span "Sections" at bounding box center [67, 88] width 102 height 9
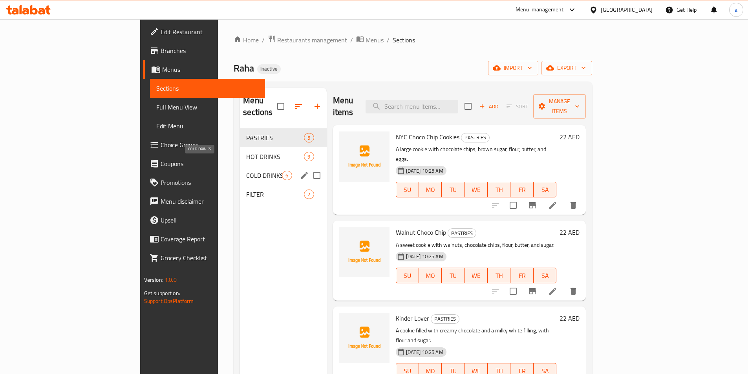
click at [246, 171] on span "COLD DRINKS" at bounding box center [264, 175] width 36 height 9
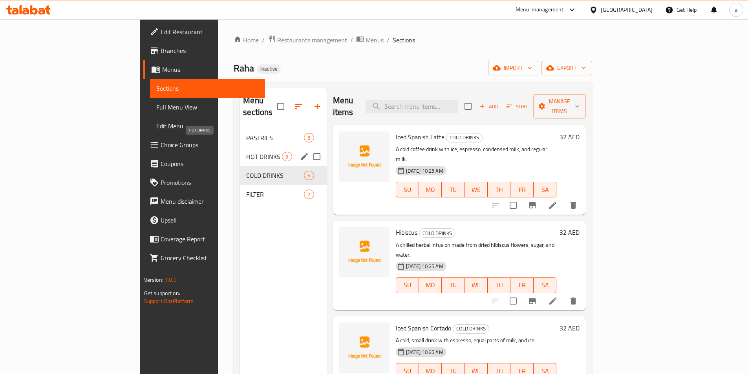
click at [246, 152] on span "HOT DRINKS" at bounding box center [264, 156] width 36 height 9
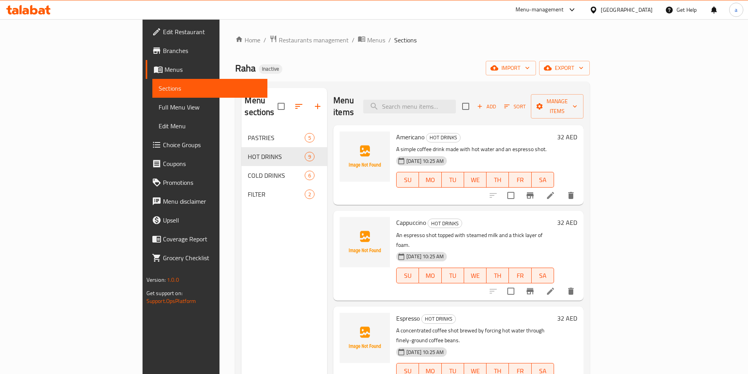
click at [509, 38] on ol "Home / Restaurants management / Menus / Sections" at bounding box center [412, 40] width 354 height 10
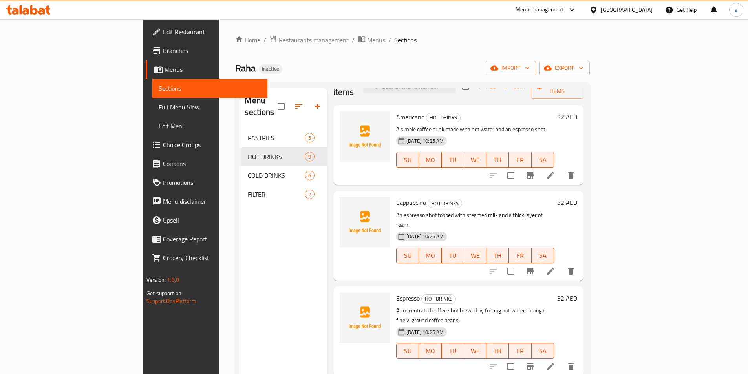
scroll to position [39, 0]
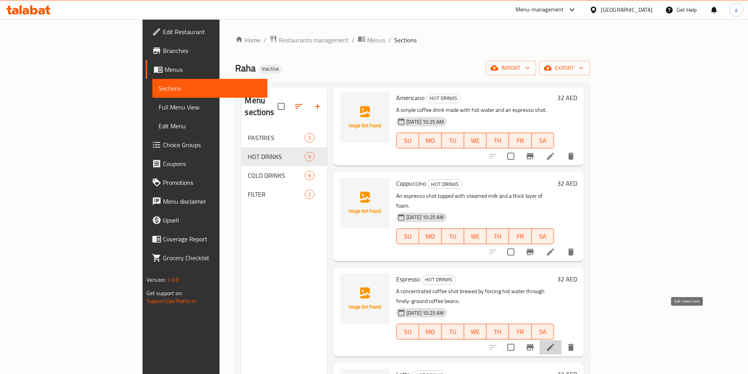
click at [555, 343] on icon at bounding box center [549, 347] width 9 height 9
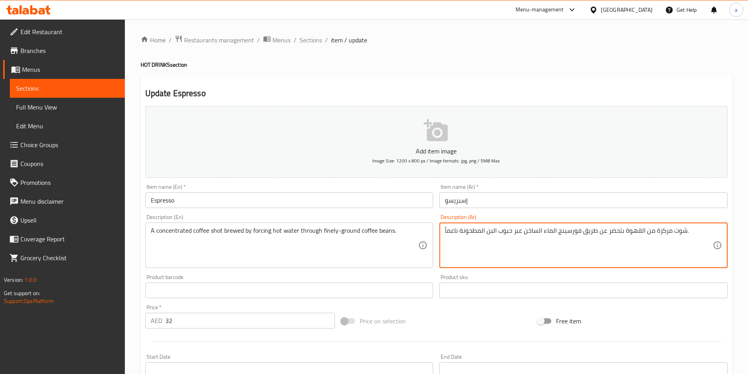
click at [495, 233] on textarea "شوت مركزة من القهوة بتحضر عن طريق فورسينج الماء الساخن عبر حبوب البن المطحونة ن…" at bounding box center [579, 245] width 268 height 37
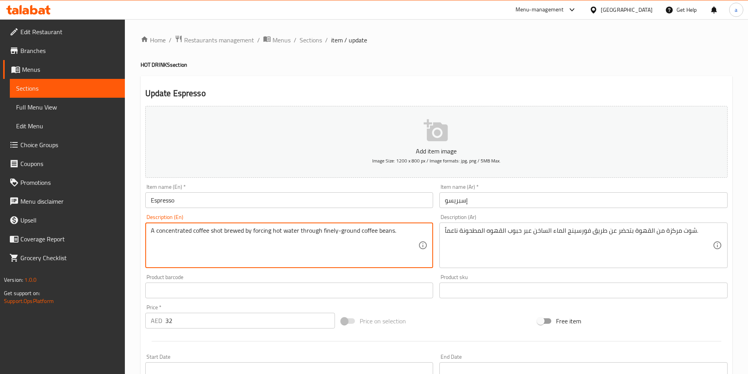
click at [308, 231] on textarea "A concentrated coffee shot brewed by forcing hot water through finely-ground co…" at bounding box center [285, 245] width 268 height 37
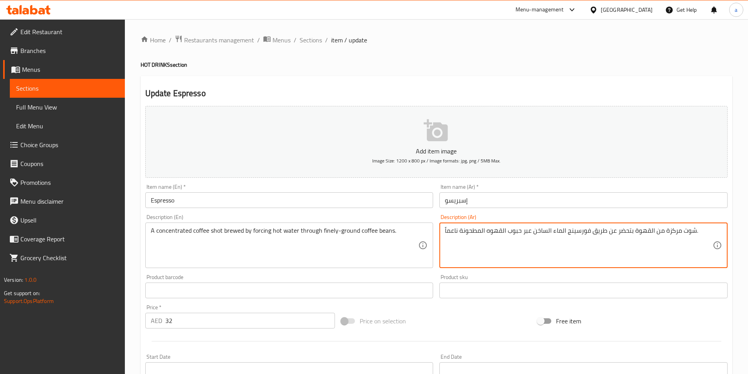
drag, startPoint x: 523, startPoint y: 235, endPoint x: 530, endPoint y: 235, distance: 7.1
type textarea "شوت مركزة من القهوة بتحضر عن طريق فورسينج الماء الساخن خلال حبوب القهوه المطحون…"
click at [415, 272] on div "Product barcode Product barcode" at bounding box center [289, 286] width 294 height 30
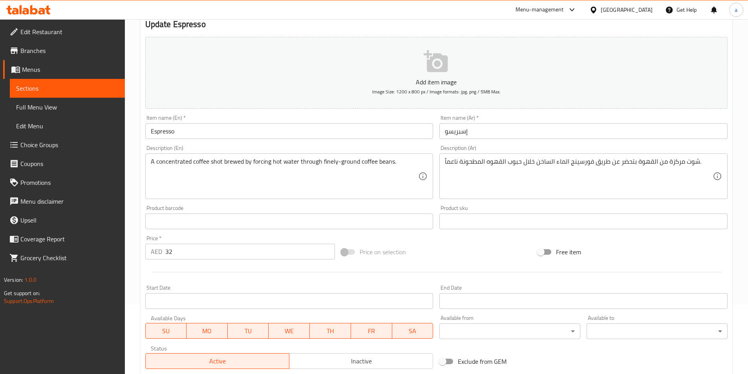
scroll to position [181, 0]
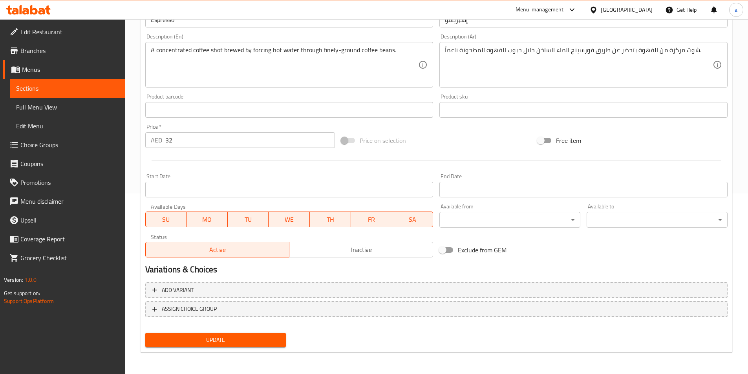
click at [257, 342] on span "Update" at bounding box center [215, 340] width 128 height 10
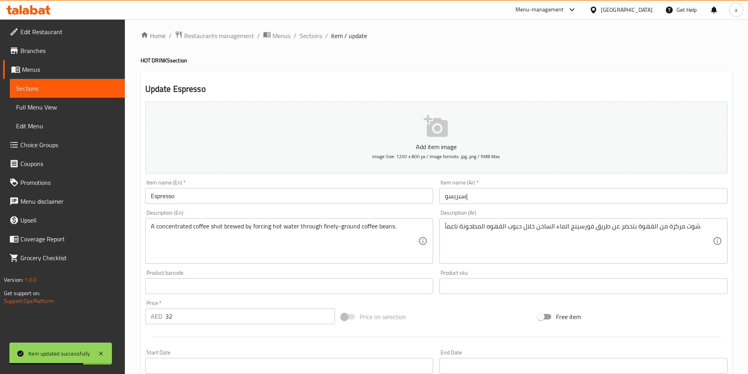
scroll to position [0, 0]
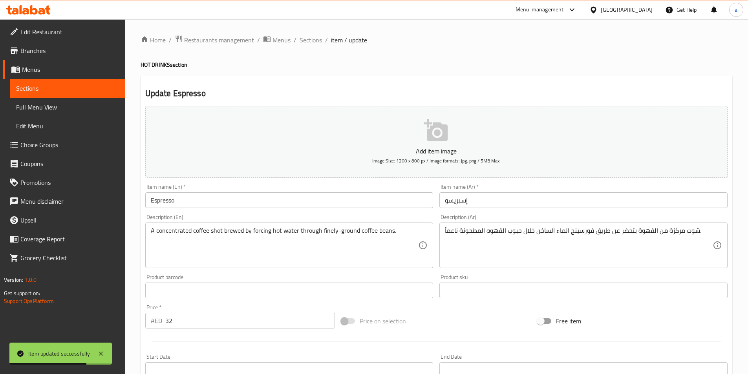
click at [69, 86] on span "Sections" at bounding box center [67, 88] width 102 height 9
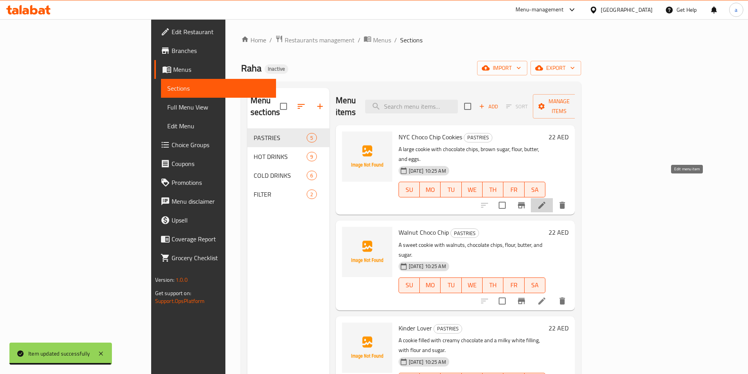
click at [546, 201] on icon at bounding box center [541, 205] width 9 height 9
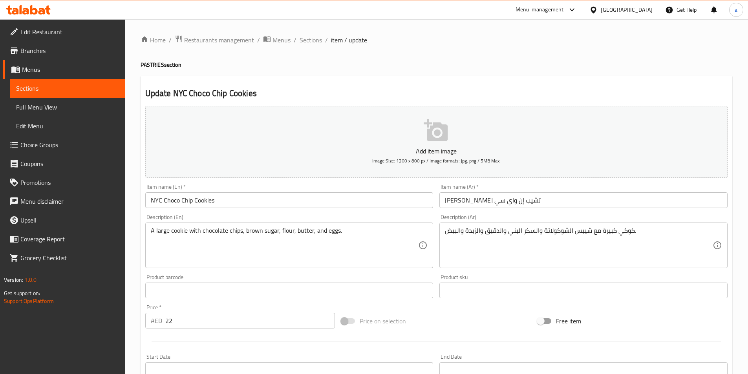
click at [301, 38] on span "Sections" at bounding box center [310, 39] width 22 height 9
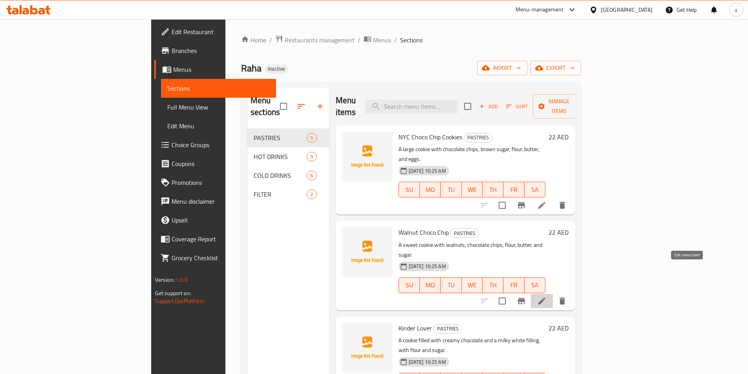
click at [546, 296] on icon at bounding box center [541, 300] width 9 height 9
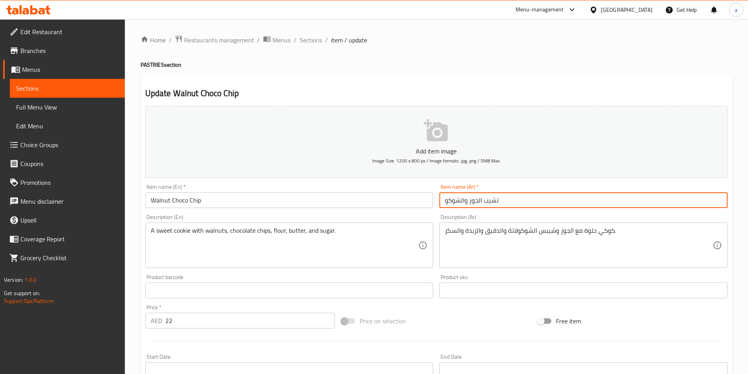
drag, startPoint x: 465, startPoint y: 203, endPoint x: 482, endPoint y: 207, distance: 17.7
click at [482, 207] on input "تشيب الجوز والشوكو" at bounding box center [583, 200] width 288 height 16
click at [444, 201] on input "تشيب الشوكو" at bounding box center [583, 200] width 288 height 16
click at [598, 199] on input "تشيب الشوكو" at bounding box center [583, 200] width 288 height 16
type input "تشيب الشوكو والجوز"
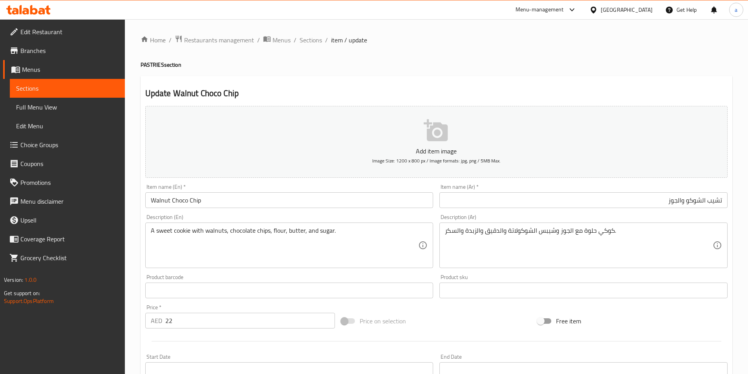
click at [392, 269] on div "Description (En) A sweet cookie with walnuts, chocolate chips, flour, butter, a…" at bounding box center [289, 241] width 294 height 60
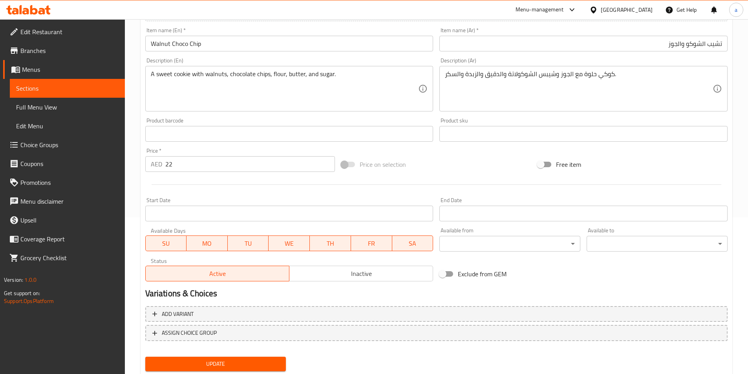
scroll to position [157, 0]
click at [214, 365] on span "Update" at bounding box center [215, 364] width 128 height 10
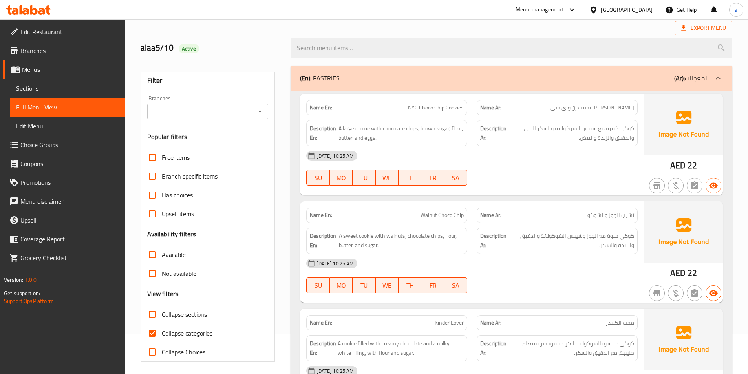
scroll to position [118, 0]
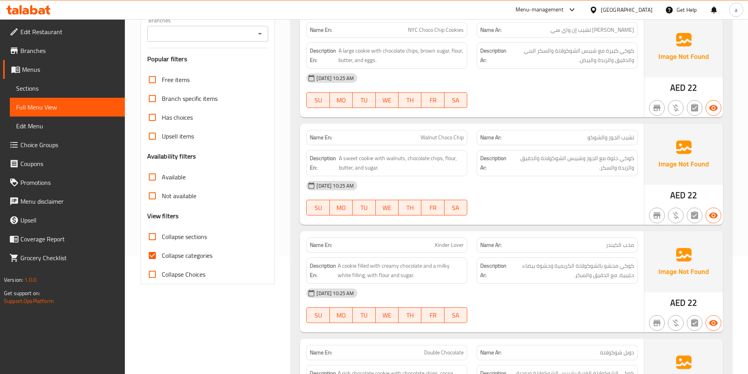
click at [156, 259] on input "Collapse categories" at bounding box center [152, 255] width 19 height 19
checkbox input "false"
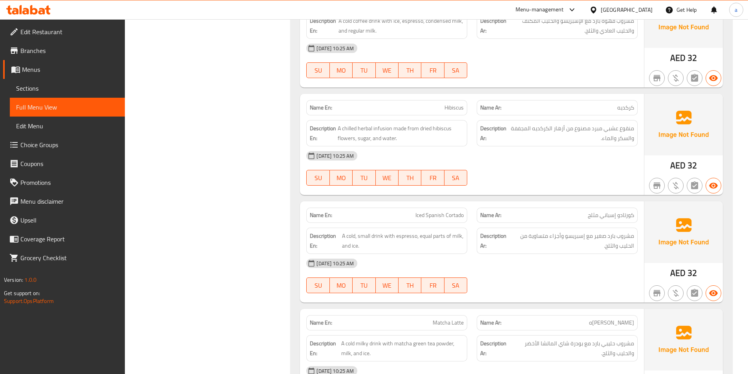
scroll to position [1684, 0]
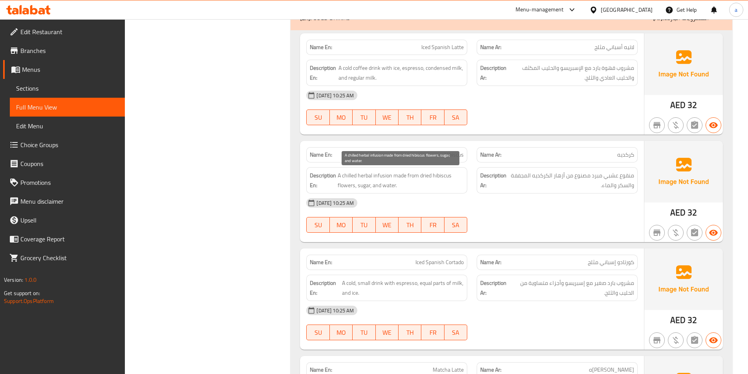
click at [422, 177] on span "A chilled herbal infusion made from dried hibiscus flowers, sugar, and water." at bounding box center [400, 180] width 126 height 19
click at [498, 200] on div "[DATE] 10:25 AM" at bounding box center [471, 202] width 341 height 19
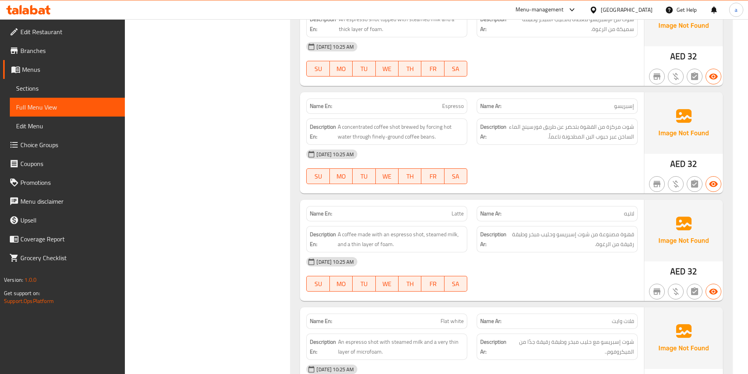
scroll to position [821, 0]
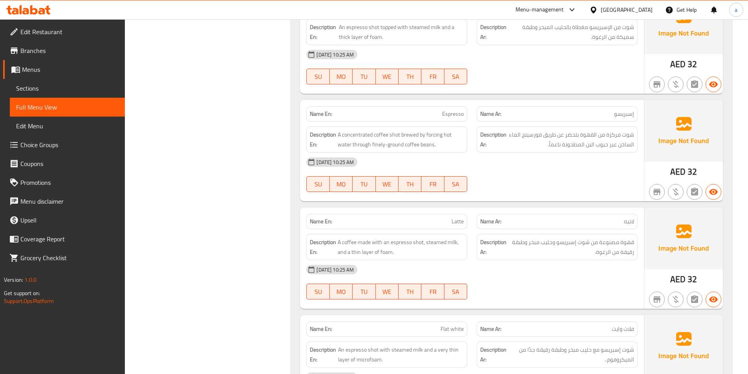
click at [449, 114] on span "Espresso" at bounding box center [453, 114] width 22 height 8
copy span "Espresso"
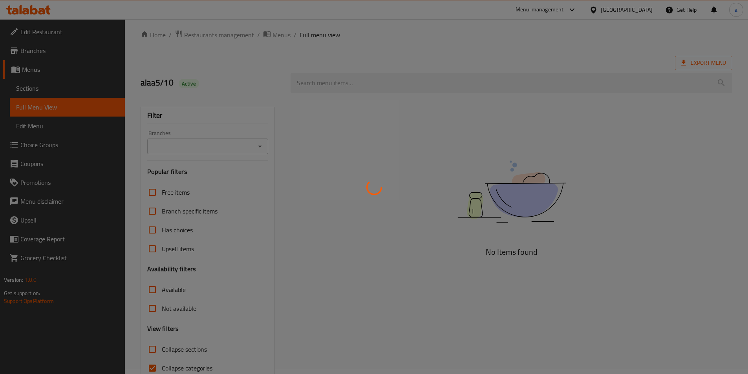
scroll to position [44, 0]
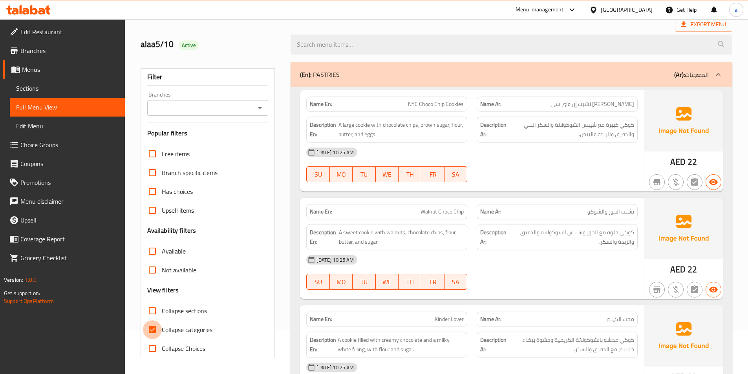
click at [158, 333] on input "Collapse categories" at bounding box center [152, 329] width 19 height 19
checkbox input "false"
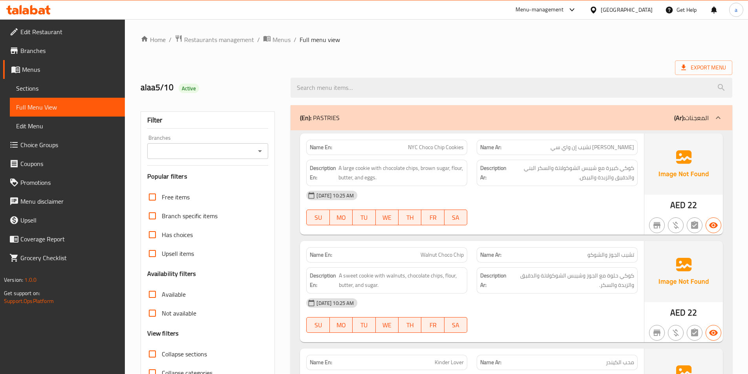
scroll to position [0, 0]
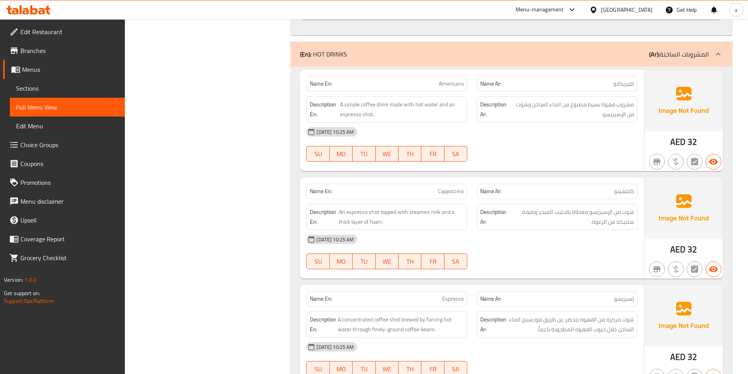
scroll to position [621, 0]
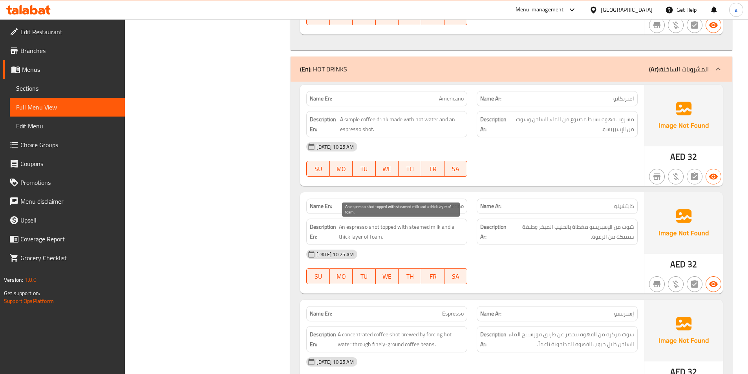
click at [376, 237] on span "An espresso shot topped with steamed milk and a thick layer of foam." at bounding box center [401, 231] width 125 height 19
click at [529, 251] on div "[DATE] 10:25 AM" at bounding box center [471, 254] width 341 height 19
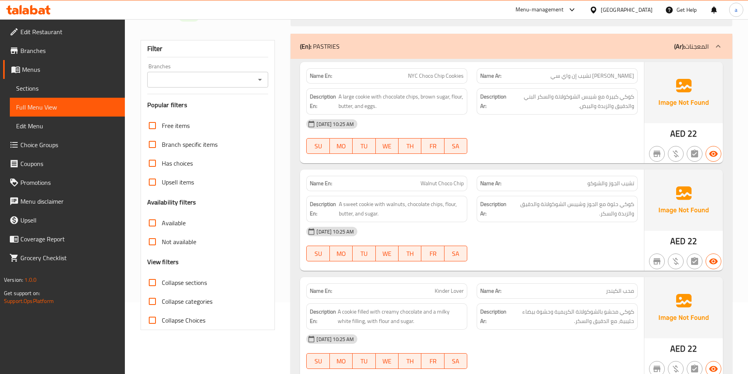
scroll to position [33, 0]
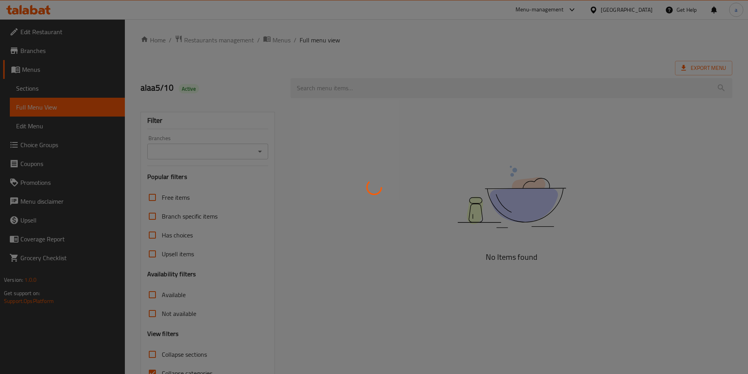
scroll to position [44, 0]
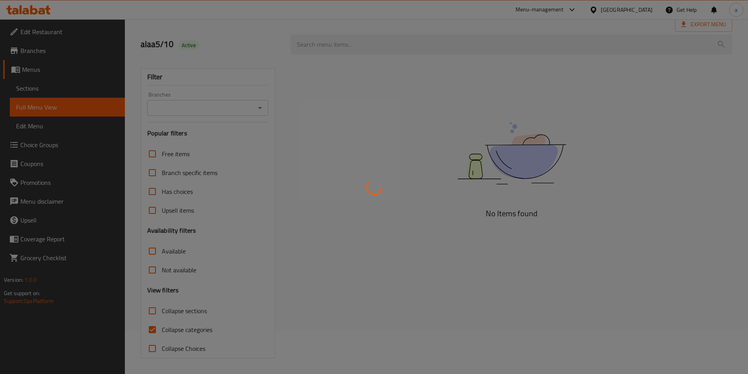
click at [151, 326] on div at bounding box center [374, 187] width 748 height 374
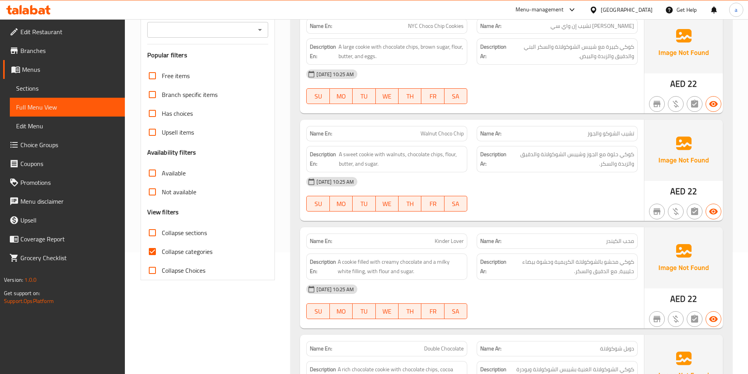
scroll to position [122, 0]
click at [151, 249] on input "Collapse categories" at bounding box center [152, 251] width 19 height 19
checkbox input "false"
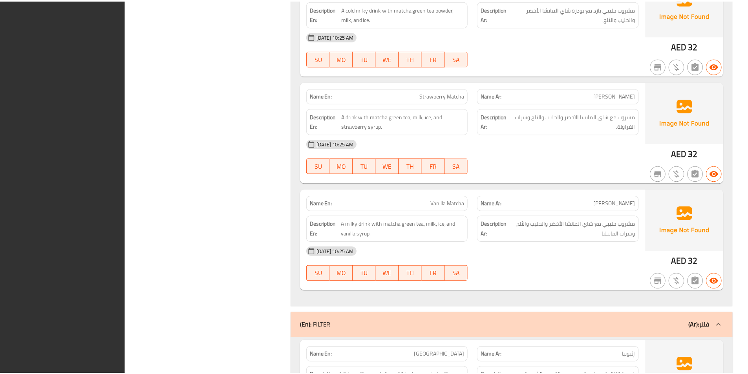
scroll to position [2273, 0]
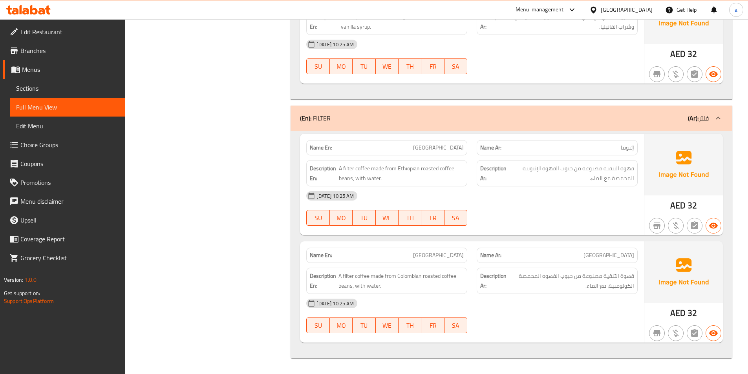
click at [50, 84] on span "Sections" at bounding box center [67, 88] width 102 height 9
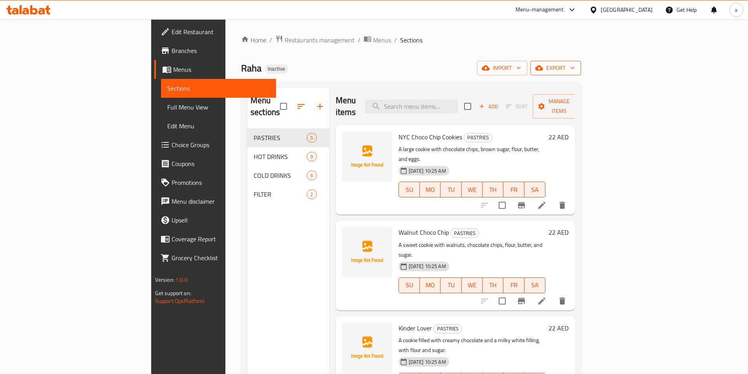
click at [575, 67] on span "export" at bounding box center [555, 68] width 38 height 10
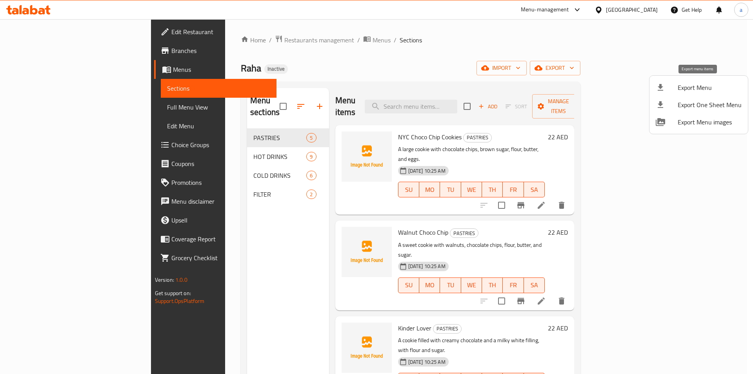
click at [682, 89] on span "Export Menu" at bounding box center [710, 87] width 64 height 9
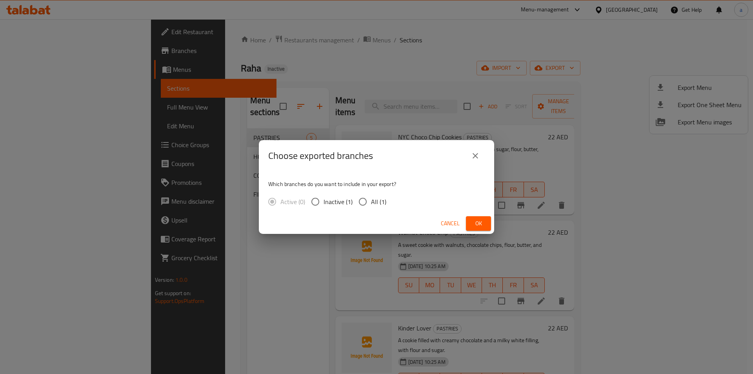
click at [363, 201] on input "All (1)" at bounding box center [363, 201] width 16 height 16
radio input "true"
click at [468, 223] on button "Ok" at bounding box center [478, 223] width 25 height 15
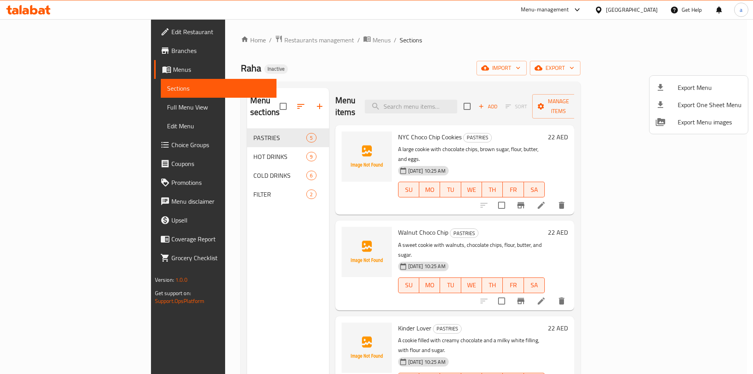
click at [226, 41] on div at bounding box center [376, 187] width 753 height 374
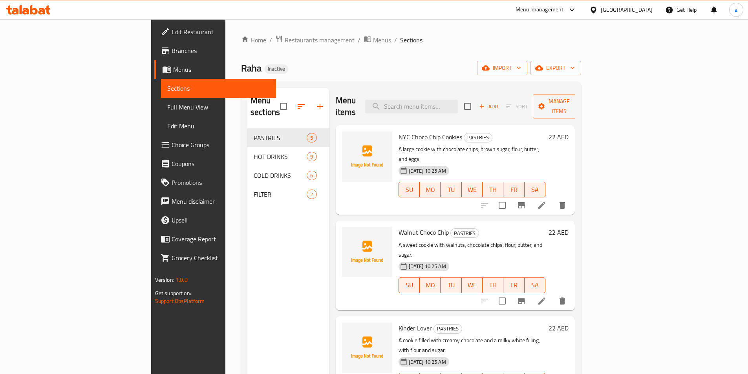
click at [285, 41] on span "Restaurants management" at bounding box center [320, 39] width 70 height 9
